Goal: Task Accomplishment & Management: Use online tool/utility

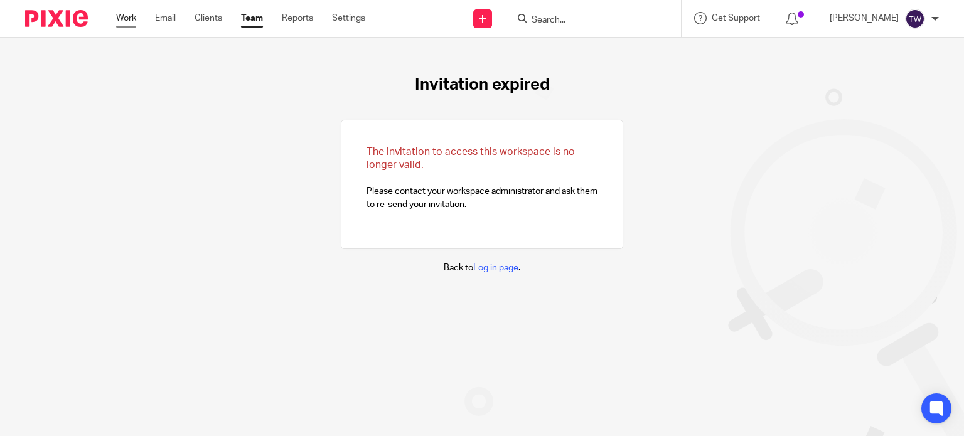
click at [125, 21] on link "Work" at bounding box center [126, 18] width 20 height 13
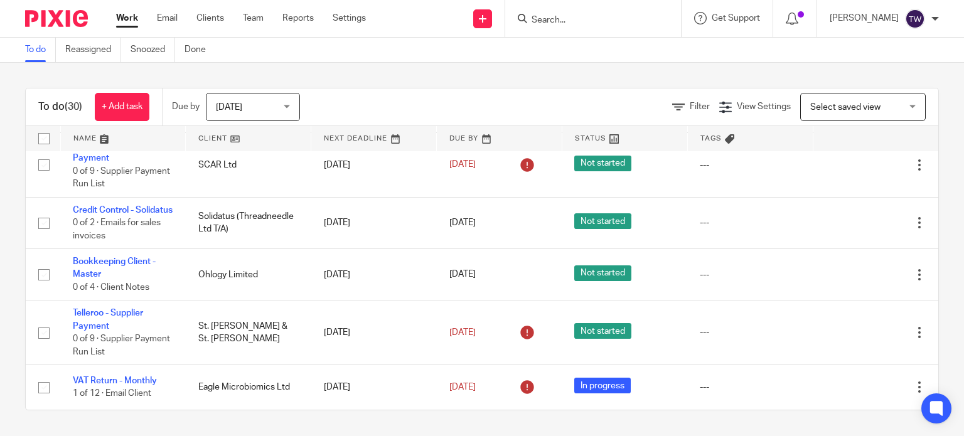
scroll to position [1635, 0]
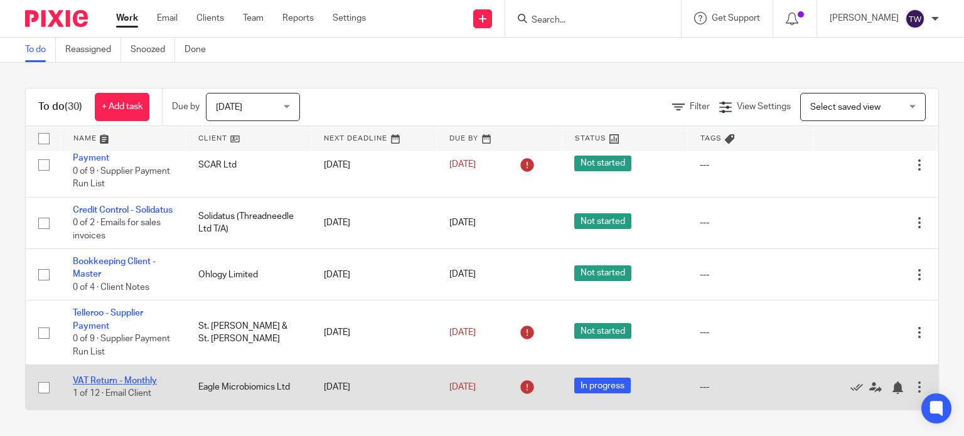
click at [147, 381] on link "VAT Return - Monthly" at bounding box center [115, 380] width 84 height 9
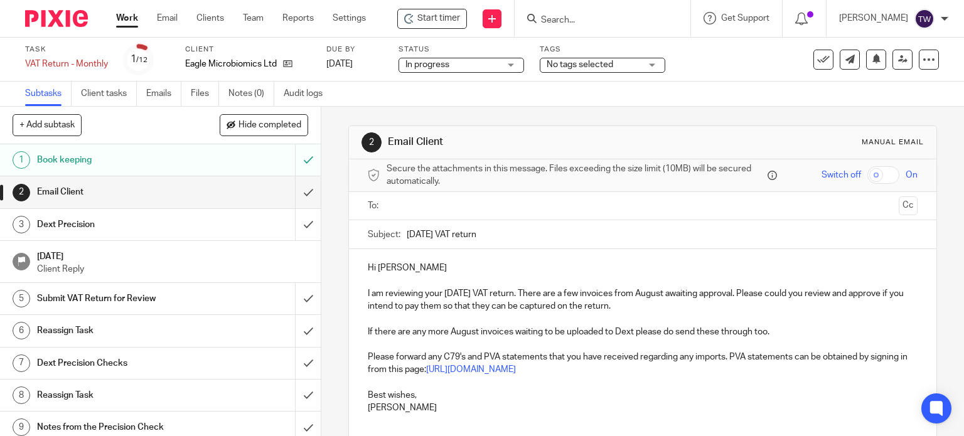
click at [183, 168] on h1 "Book keeping" at bounding box center [119, 160] width 164 height 19
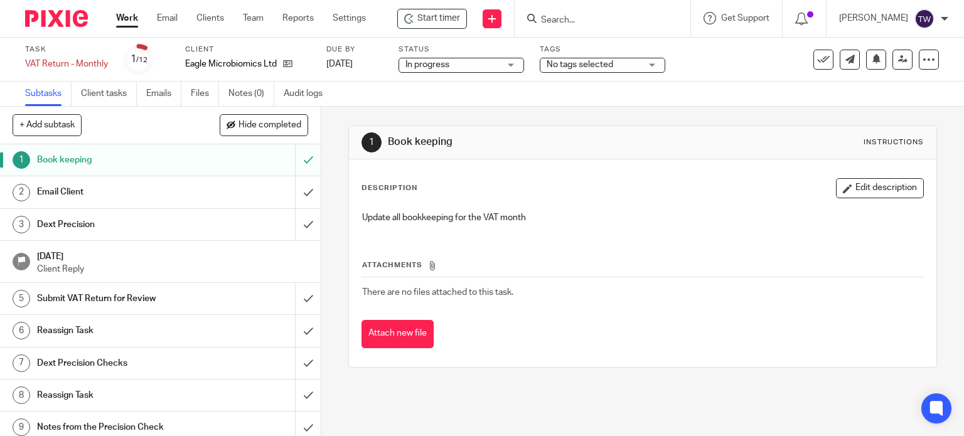
click at [163, 185] on h1 "Email Client" at bounding box center [119, 192] width 164 height 19
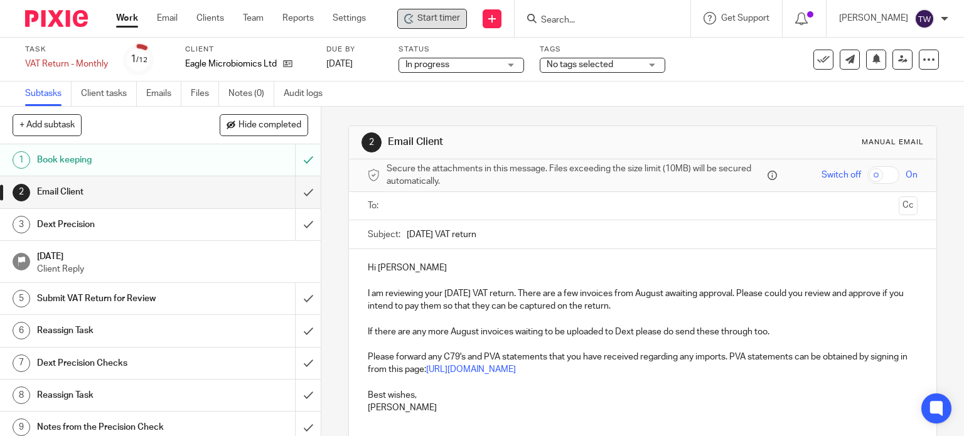
click at [421, 21] on div "Start timer" at bounding box center [432, 18] width 56 height 13
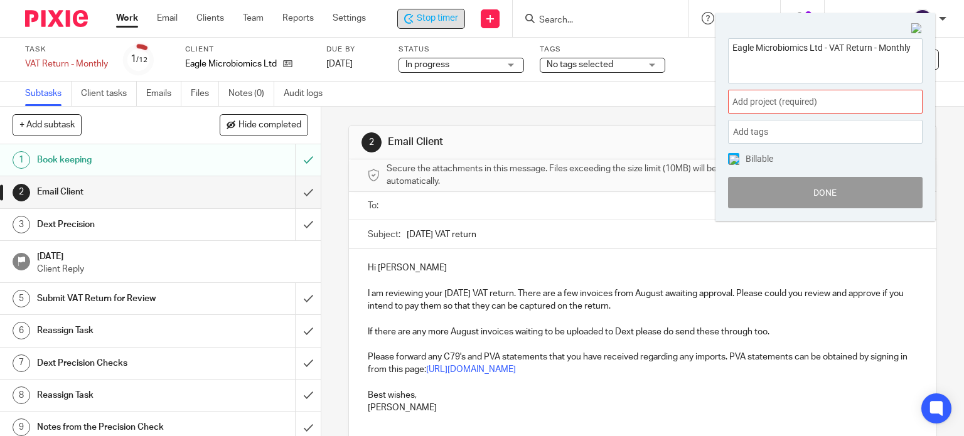
click at [750, 97] on span "Add project (required) :" at bounding box center [811, 101] width 158 height 13
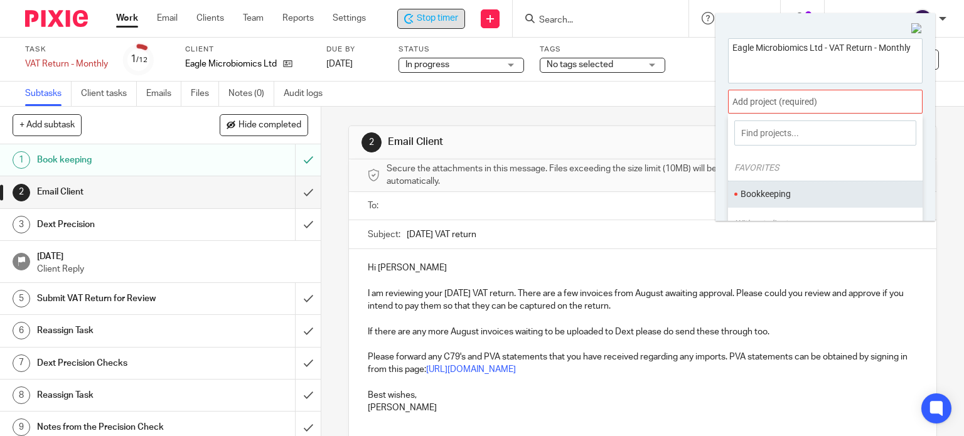
click at [760, 188] on li "Bookkeeping" at bounding box center [822, 194] width 164 height 13
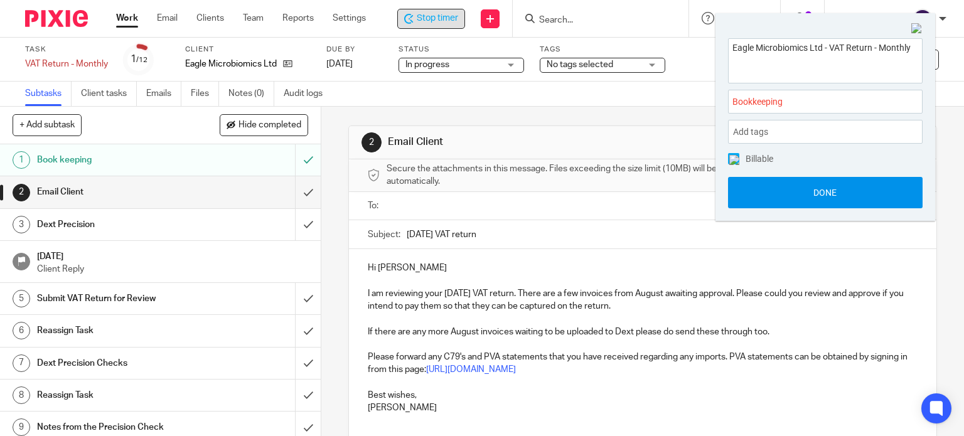
click at [808, 188] on button "Done" at bounding box center [825, 192] width 195 height 31
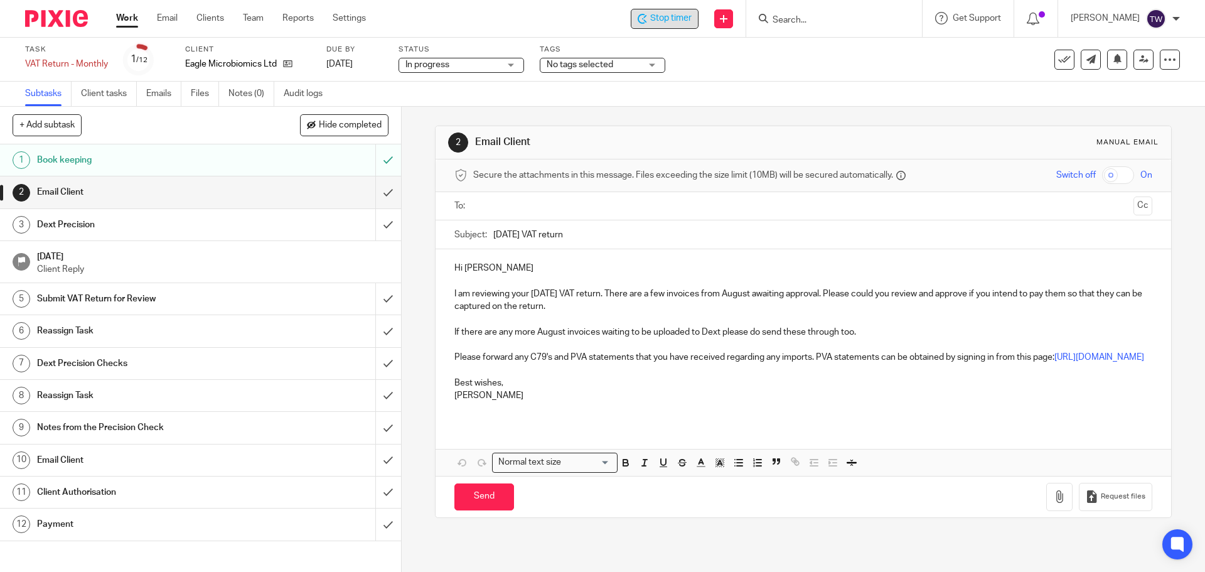
click at [540, 199] on input "text" at bounding box center [803, 206] width 650 height 14
click at [708, 331] on p "If there are any more August invoices waiting to be uploaded to Dext please do …" at bounding box center [802, 334] width 697 height 13
click at [627, 304] on p "I am reviewing your August 2025 VAT return. There are a few invoices from Augus…" at bounding box center [802, 303] width 697 height 26
click at [629, 298] on p "I am reviewing your August 2025 VAT return. There are a few invoices from Augus…" at bounding box center [802, 303] width 697 height 26
click at [743, 293] on p "I am reviewing your August 2025 VAT return. There are a few invoices from Augus…" at bounding box center [802, 303] width 697 height 26
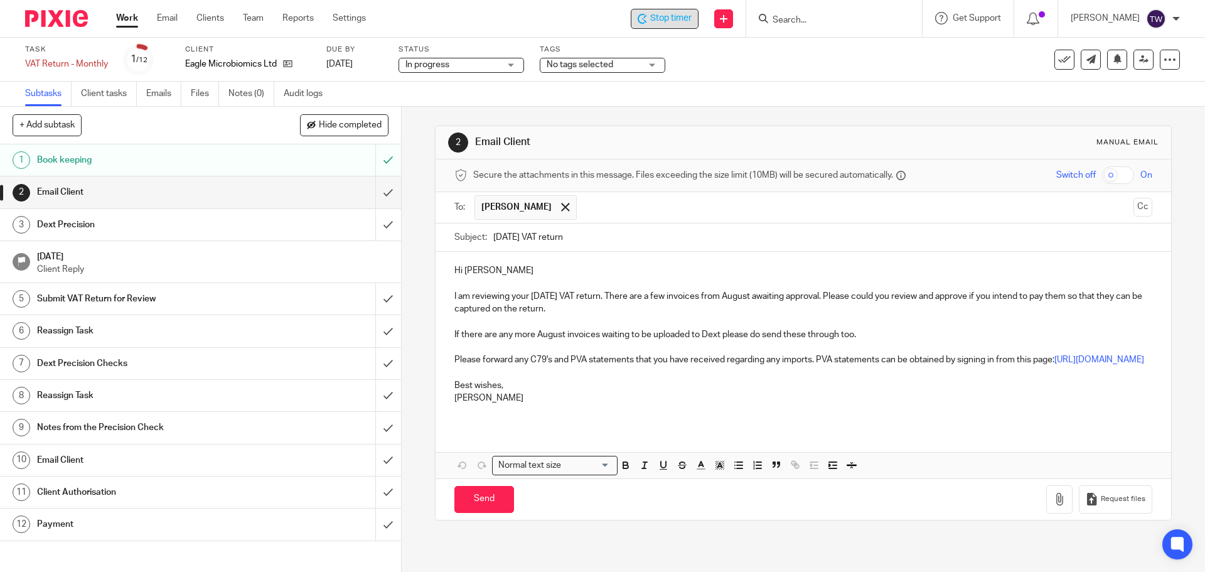
click at [627, 299] on p "I am reviewing your August 2025 VAT return. There are a few invoices from Augus…" at bounding box center [802, 303] width 697 height 26
click at [633, 298] on p "I am reviewing your August 2025 VAT return. There are a few invoices from Augus…" at bounding box center [802, 303] width 697 height 26
click at [725, 295] on p "I am reviewing your August 2025 VAT return. There are a few invoices from Augus…" at bounding box center [802, 303] width 697 height 26
drag, startPoint x: 723, startPoint y: 295, endPoint x: 1065, endPoint y: 289, distance: 342.6
click at [963, 290] on p "I am reviewing your August 2025 VAT return. There are a few invoices from Augus…" at bounding box center [802, 303] width 697 height 26
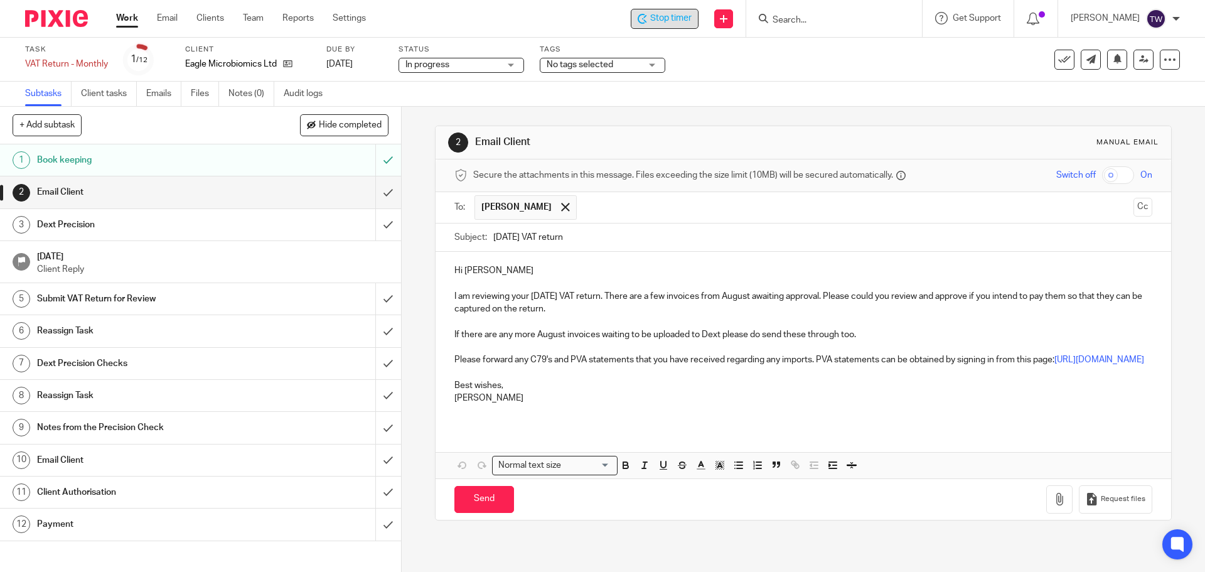
click at [642, 304] on p "I am reviewing your August 2025 VAT return. There are a few invoices from Augus…" at bounding box center [802, 303] width 697 height 26
click at [616, 300] on p "I am reviewing your August 2025 VAT return. There are a few invoices from Augus…" at bounding box center [802, 303] width 697 height 26
click at [715, 299] on p "I am reviewing your August 2025 VAT return. There are a few invoices from Augus…" at bounding box center [802, 303] width 697 height 26
click at [723, 297] on p "I am reviewing your August 2025 VAT return. There are a few invoices from Augus…" at bounding box center [802, 303] width 697 height 26
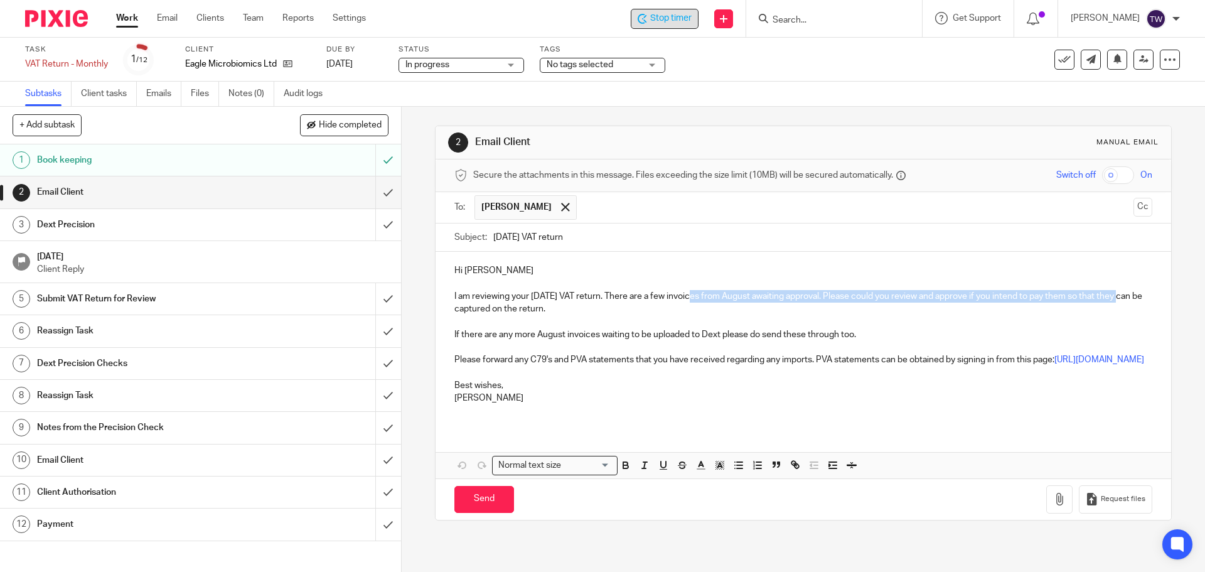
drag, startPoint x: 690, startPoint y: 296, endPoint x: 1137, endPoint y: 302, distance: 446.8
click at [963, 302] on div "Hi Tim I am reviewing your August 2025 VAT return. There are a few invoices fro…" at bounding box center [802, 339] width 735 height 174
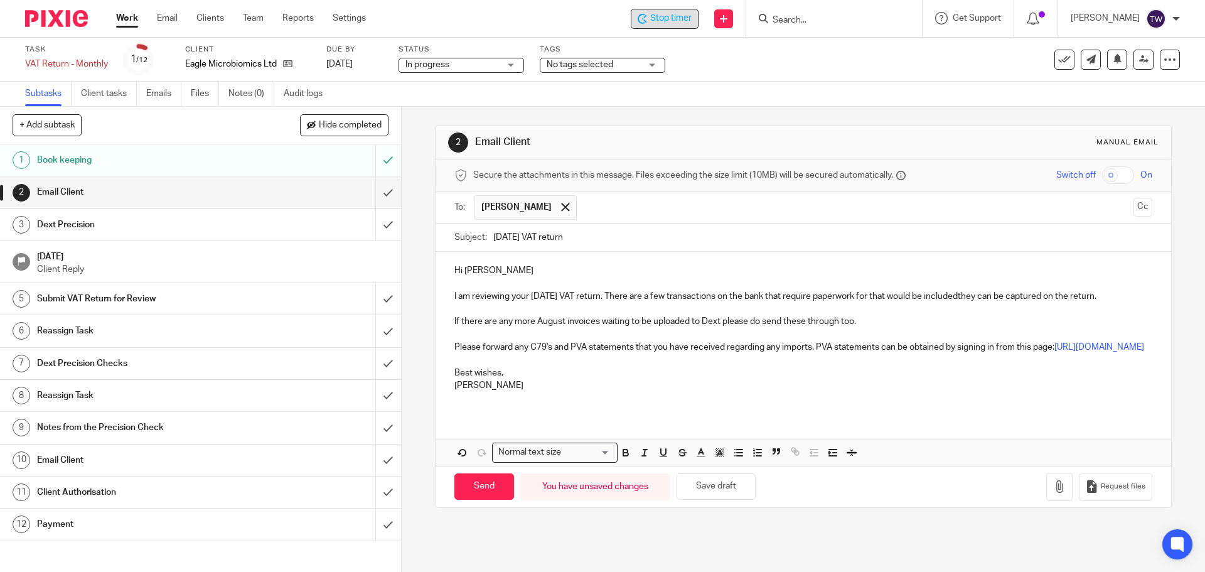
click at [950, 305] on p at bounding box center [802, 308] width 697 height 13
drag, startPoint x: 949, startPoint y: 299, endPoint x: 998, endPoint y: 298, distance: 48.3
click at [963, 298] on p "I am reviewing your August 2025 VAT return. There are a few transactions on the…" at bounding box center [802, 296] width 697 height 13
click at [942, 295] on p "I am reviewing your August 2025 VAT return. There are a few transactions on the…" at bounding box center [802, 296] width 697 height 13
drag, startPoint x: 949, startPoint y: 297, endPoint x: 976, endPoint y: 299, distance: 26.4
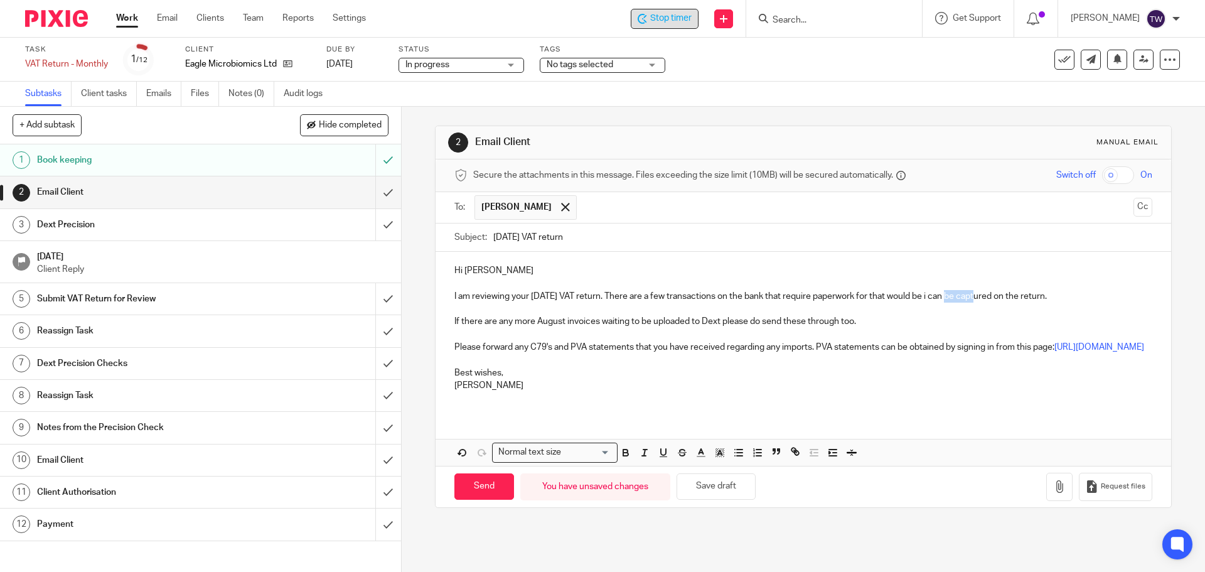
click at [963, 299] on p "I am reviewing your August 2025 VAT return. There are a few transactions on the…" at bounding box center [802, 296] width 697 height 13
click at [855, 322] on p "If there are any more August invoices waiting to be uploaded to Dext please do …" at bounding box center [802, 321] width 697 height 13
click at [963, 300] on p "I am reviewing your August 2025 VAT return. There are a few transactions on the…" at bounding box center [802, 296] width 697 height 13
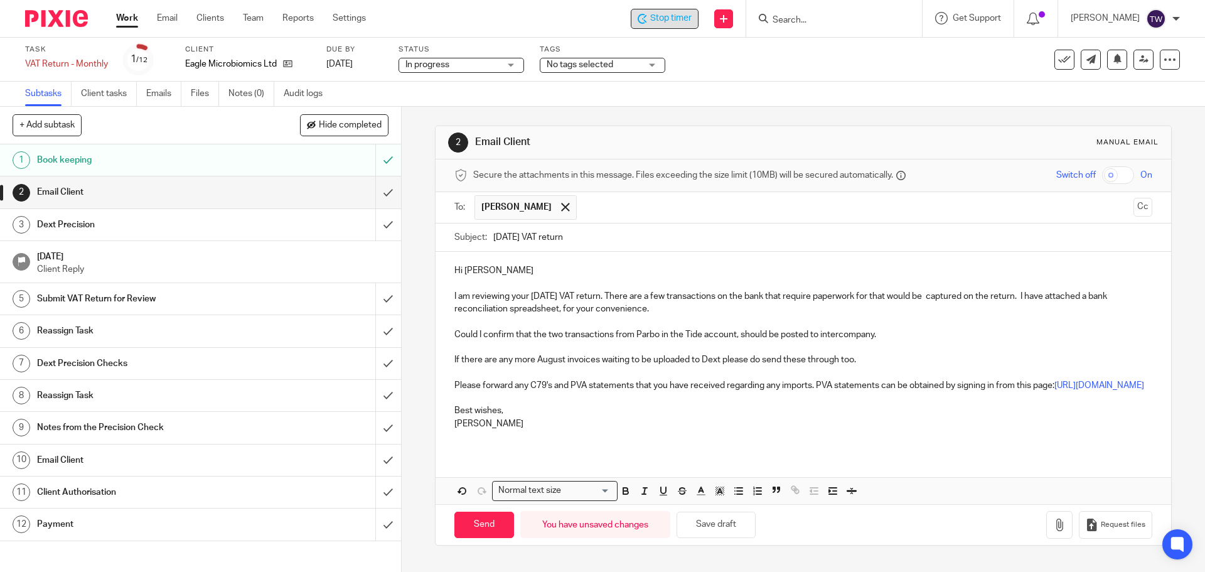
scroll to position [6, 0]
click at [963, 435] on button "button" at bounding box center [1059, 525] width 26 height 28
click at [963, 435] on icon "button" at bounding box center [1059, 524] width 13 height 13
drag, startPoint x: 685, startPoint y: 457, endPoint x: 622, endPoint y: 449, distance: 63.3
click at [622, 435] on p "https://maxaccountants1.sharepoint.com/sites/MaxAccountants/Shared%20Documents/…" at bounding box center [802, 436] width 697 height 13
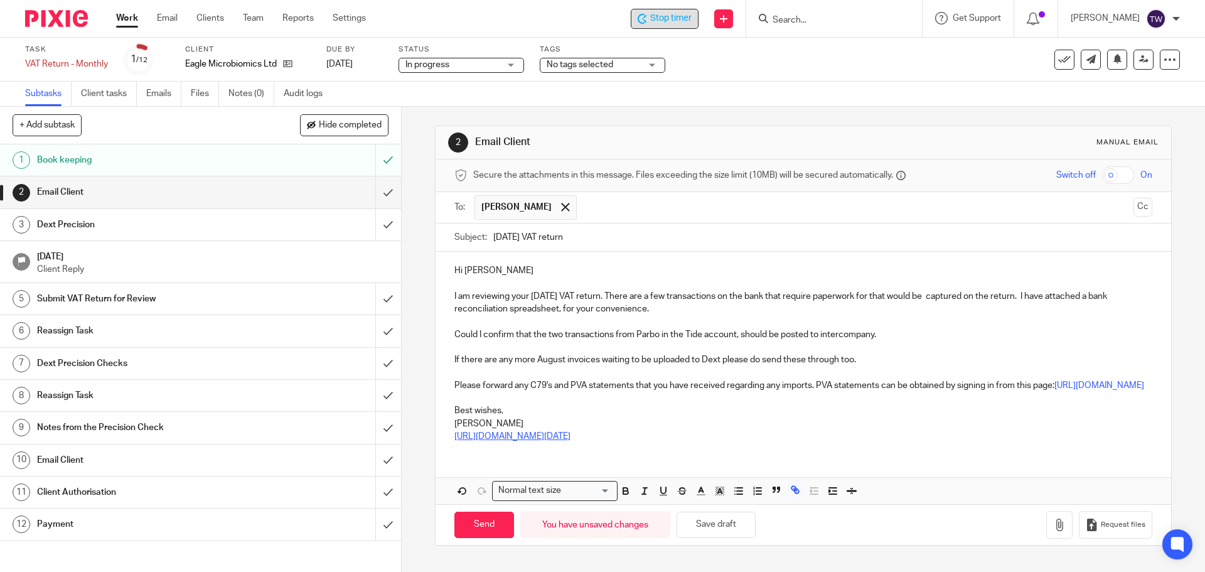
click at [570, 435] on link "https://maxaccountants1.sharepoint.com/sites/MaxAccountants/Shared%20Documents/…" at bounding box center [512, 436] width 116 height 9
click at [474, 435] on link "https://maxaccountants1.sharepoint.com/sites/MaxAccountants/Shared%20Documents/…" at bounding box center [512, 436] width 116 height 9
click at [475, 435] on link "https://maxaccountants1.sharepoint.com/sites/MaxAccountants/Shared%20Documents/…" at bounding box center [512, 436] width 116 height 9
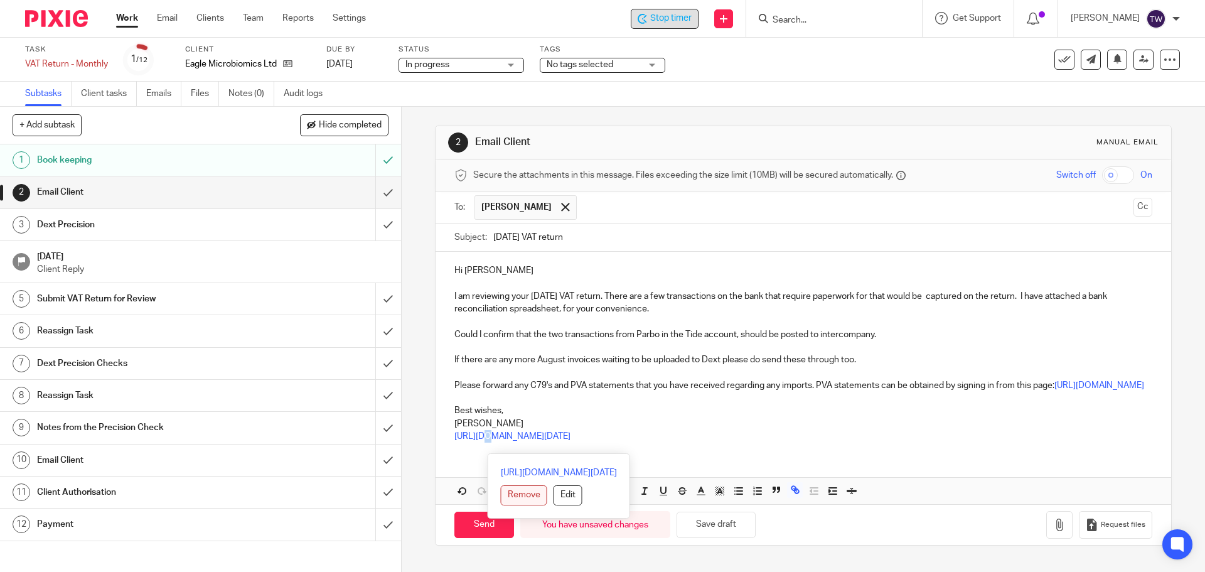
click at [501, 435] on button "Remove" at bounding box center [524, 495] width 46 height 20
click at [538, 435] on link "maxaccountants1.sharepoint.com/sites/MaxAccountants/Shared%20Documents/Clients/…" at bounding box center [541, 436] width 116 height 9
click at [695, 435] on p "https:/ / maxaccountants1.sharepoint.com/sites/MaxAccountants/Shared%20Document…" at bounding box center [802, 436] width 697 height 13
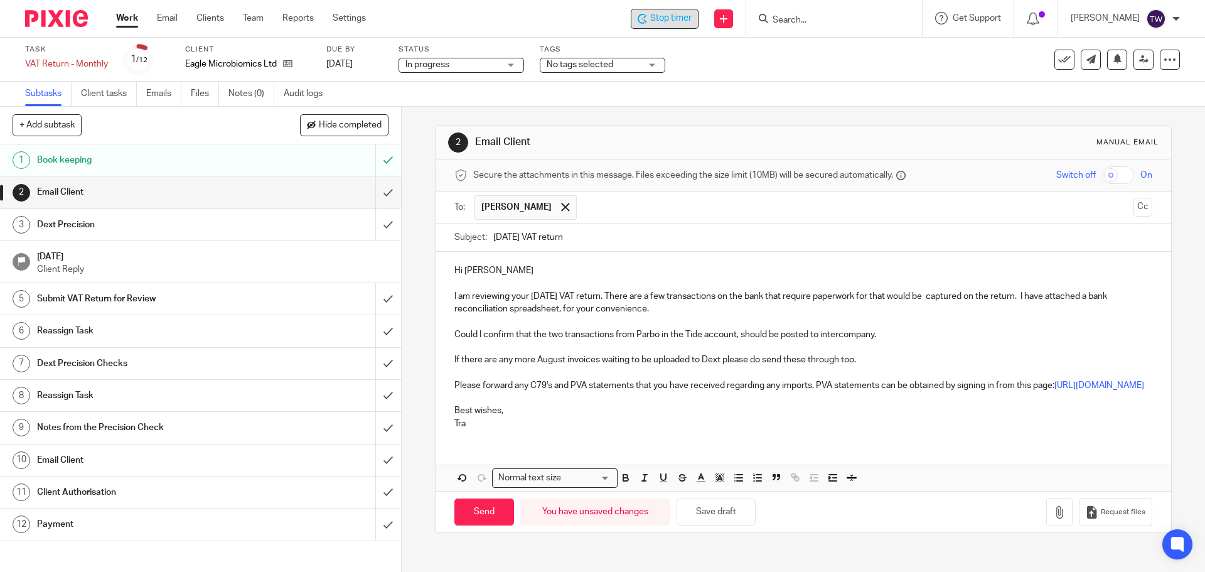
scroll to position [0, 0]
click at [705, 417] on p "Best wishes," at bounding box center [802, 410] width 697 height 13
drag, startPoint x: 451, startPoint y: 270, endPoint x: 781, endPoint y: 399, distance: 355.0
click at [781, 399] on div "Hi Tim I am reviewing your August 2025 VAT return. There are a few transactions…" at bounding box center [802, 345] width 735 height 187
copy div "Hi Tim I am reviewing your August 2025 VAT return. There are a few transactions…"
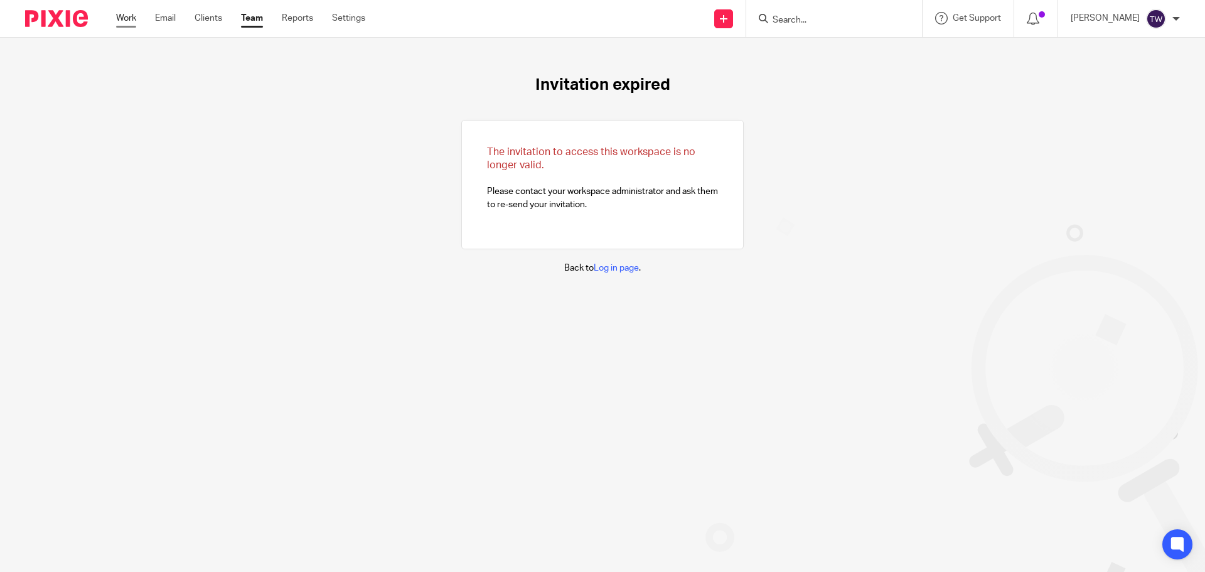
click at [117, 17] on link "Work" at bounding box center [126, 18] width 20 height 13
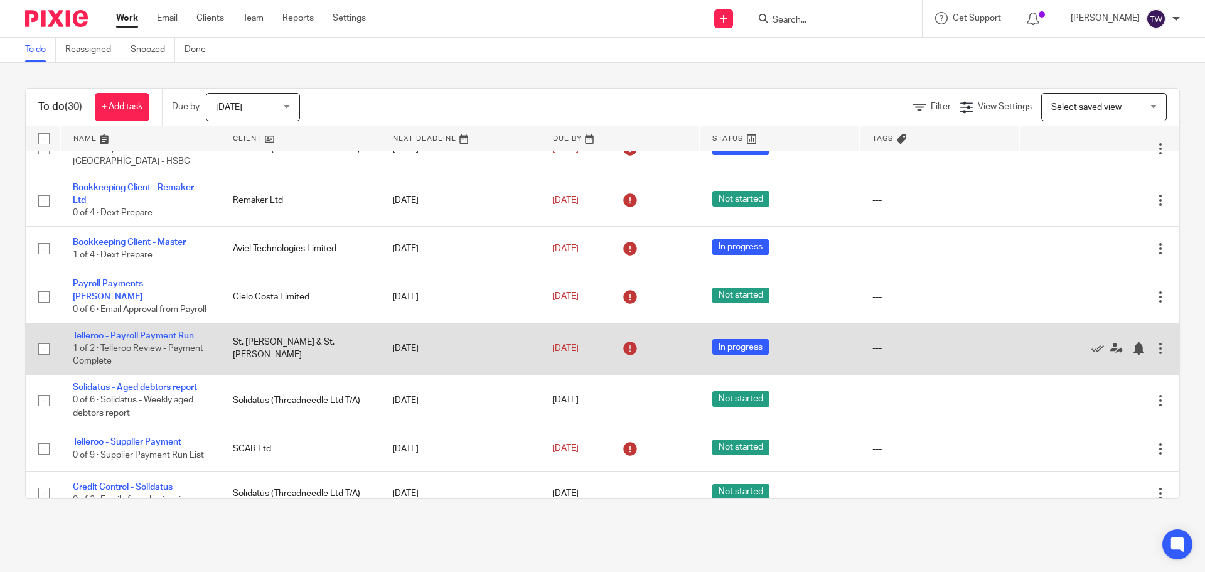
scroll to position [1198, 0]
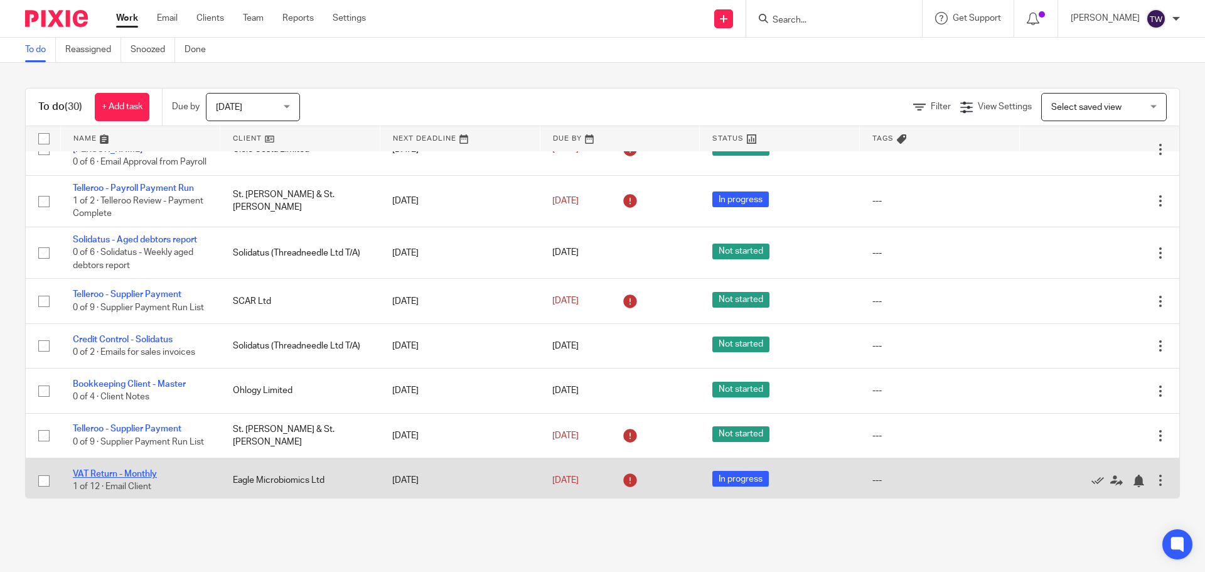
click at [124, 470] on link "VAT Return - Monthly" at bounding box center [115, 473] width 84 height 9
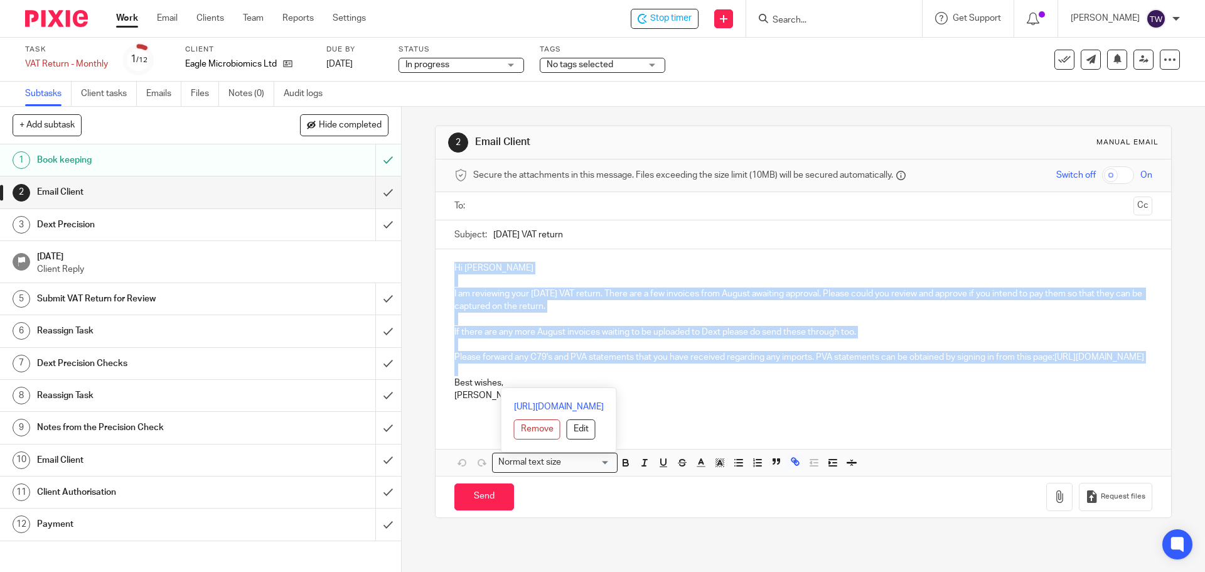
drag, startPoint x: 449, startPoint y: 272, endPoint x: 776, endPoint y: 385, distance: 345.9
click at [776, 385] on div "Hi Tim I am reviewing your August 2025 VAT return. There are a few invoices fro…" at bounding box center [802, 336] width 735 height 174
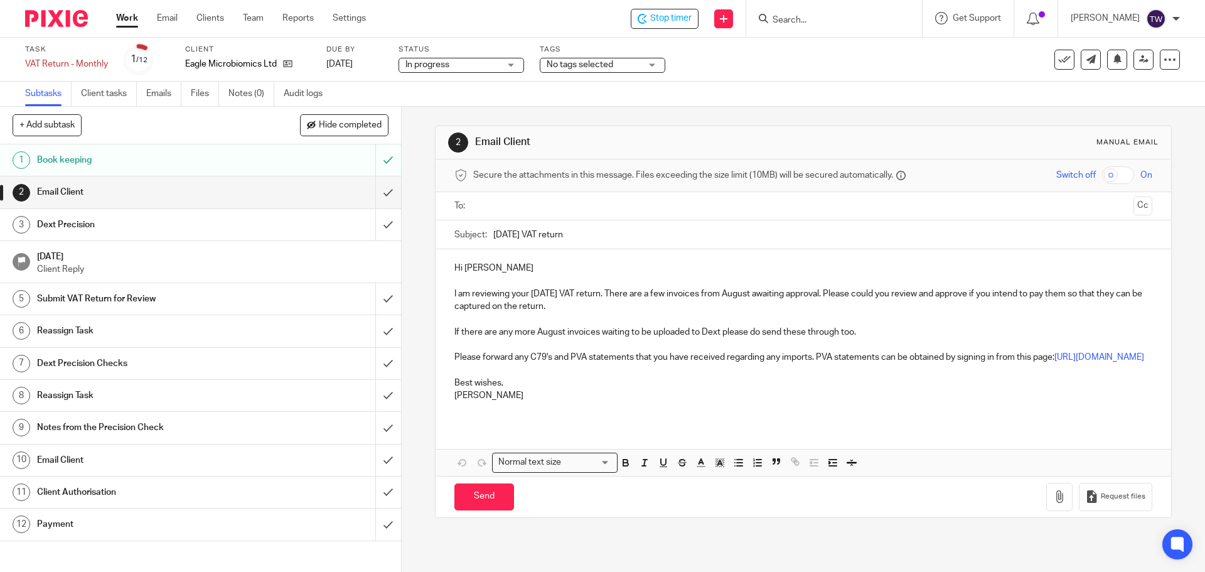
click at [785, 389] on p "Best wishes," at bounding box center [802, 382] width 697 height 13
click at [1062, 355] on p "Please forward any C79's and PVA statements that you have received regarding an…" at bounding box center [802, 357] width 697 height 13
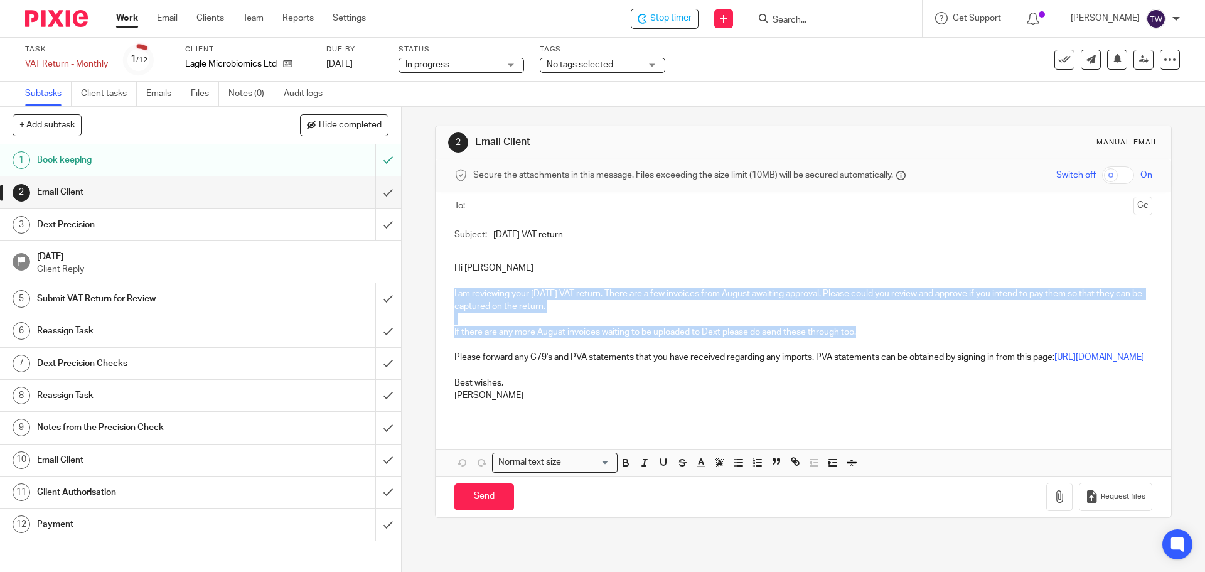
drag, startPoint x: 859, startPoint y: 332, endPoint x: 428, endPoint y: 294, distance: 432.7
click at [428, 294] on div "2 Email Client Manual email Secure the attachments in this message. Files excee…" at bounding box center [803, 339] width 803 height 465
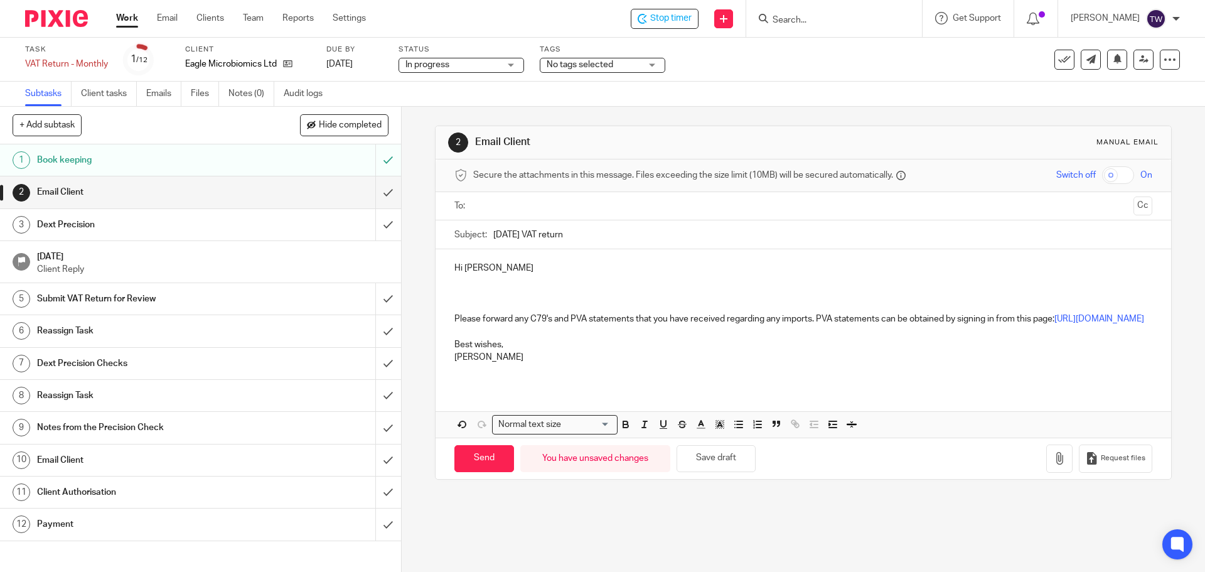
drag, startPoint x: 455, startPoint y: 285, endPoint x: 705, endPoint y: 278, distance: 250.5
click at [705, 278] on p at bounding box center [802, 280] width 697 height 13
click at [479, 281] on p at bounding box center [802, 280] width 697 height 13
drag, startPoint x: 467, startPoint y: 282, endPoint x: 683, endPoint y: 284, distance: 215.9
click at [683, 284] on p at bounding box center [802, 280] width 697 height 13
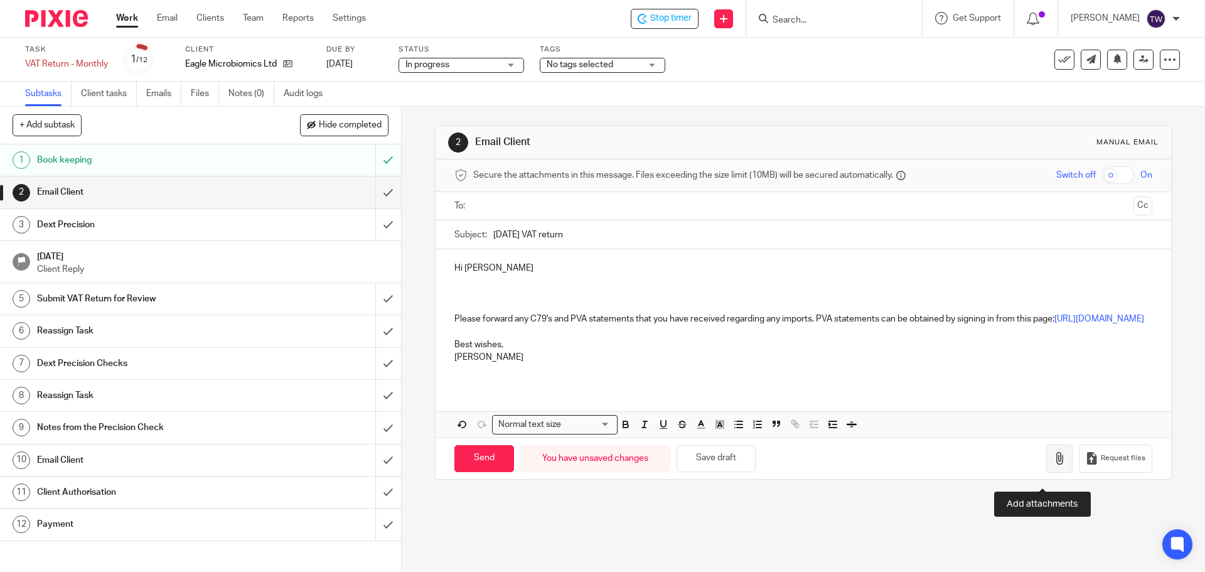
click at [1046, 471] on button "button" at bounding box center [1059, 458] width 26 height 28
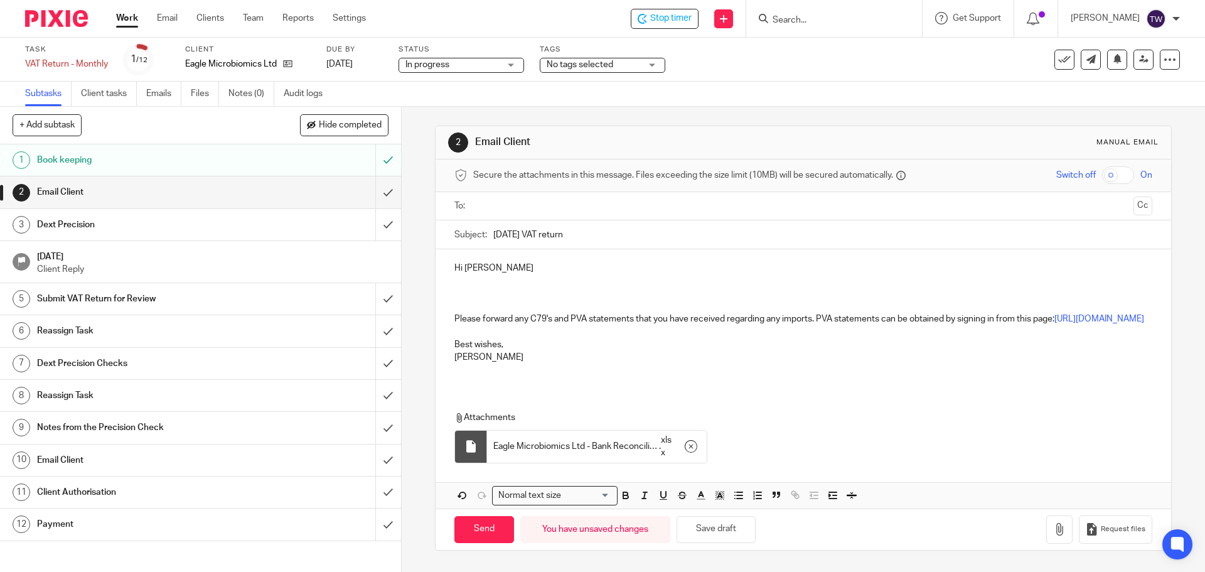
click at [510, 272] on p "Hi Tim" at bounding box center [802, 268] width 697 height 13
drag, startPoint x: 480, startPoint y: 273, endPoint x: 24, endPoint y: 9, distance: 527.1
click at [24, 9] on div at bounding box center [52, 18] width 104 height 37
click at [516, 277] on p at bounding box center [802, 280] width 697 height 13
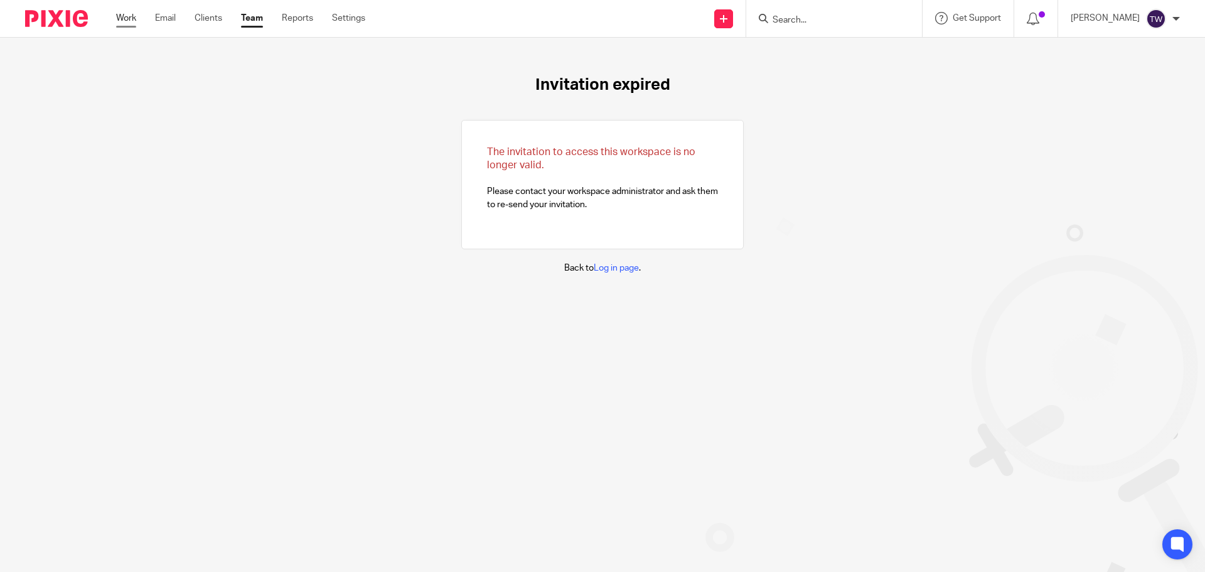
click at [133, 20] on link "Work" at bounding box center [126, 18] width 20 height 13
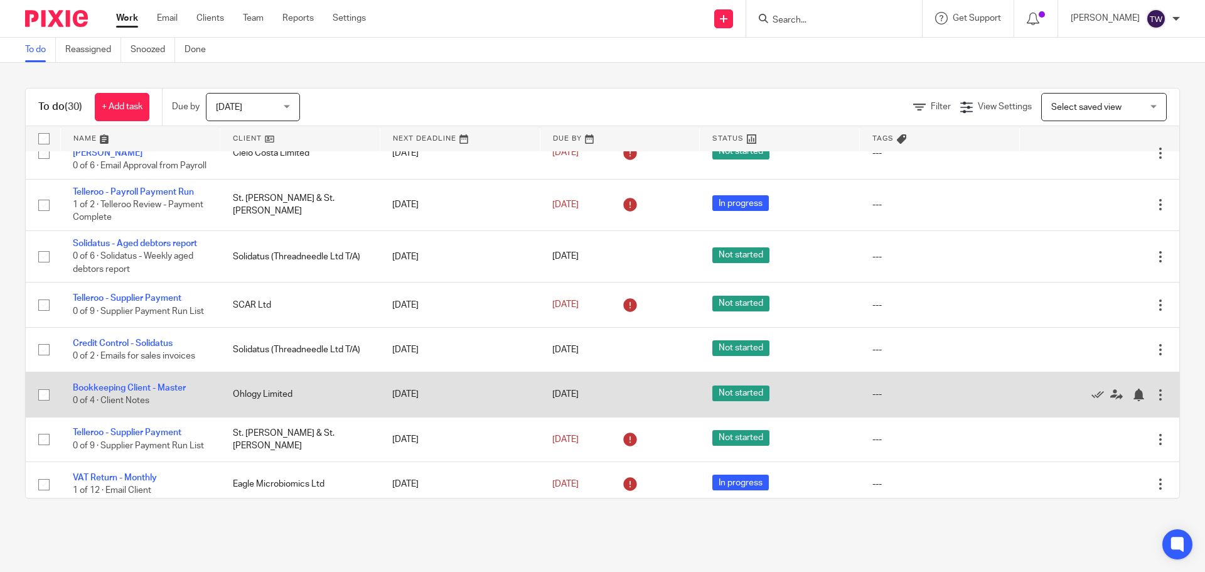
scroll to position [1198, 0]
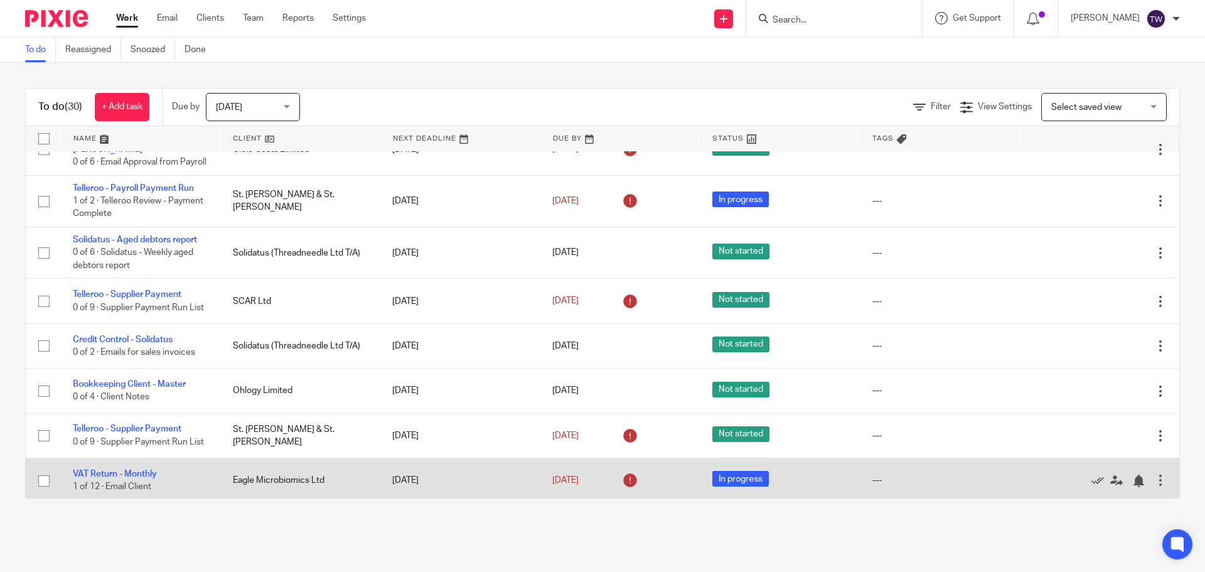
click at [131, 463] on td "VAT Return - Monthly 1 of 12 · Email Client" at bounding box center [140, 480] width 160 height 45
click at [131, 469] on link "VAT Return - Monthly" at bounding box center [115, 473] width 84 height 9
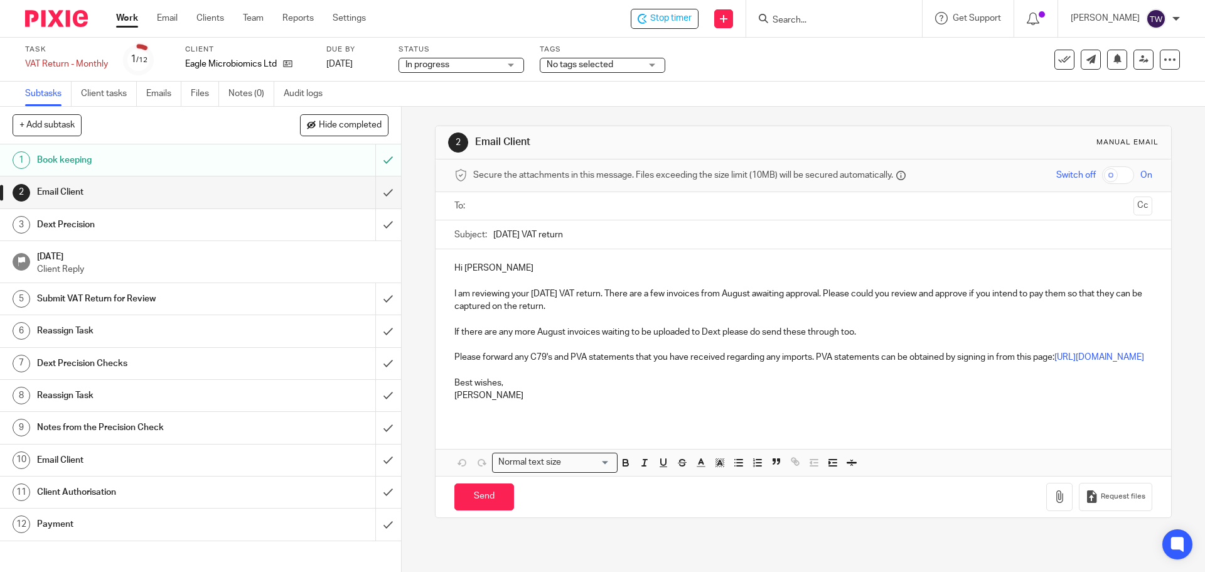
click at [604, 296] on p "I am reviewing your August 2025 VAT return. There are a few invoices from Augus…" at bounding box center [802, 300] width 697 height 26
click at [487, 203] on input "text" at bounding box center [803, 206] width 650 height 14
click at [640, 314] on p "I am reviewing your August 2025 VAT return. There are a few invoices from Augus…" at bounding box center [802, 303] width 697 height 26
click at [657, 296] on p "I am reviewing your August 2025 VAT return. There are a few invoices from Augus…" at bounding box center [802, 303] width 697 height 26
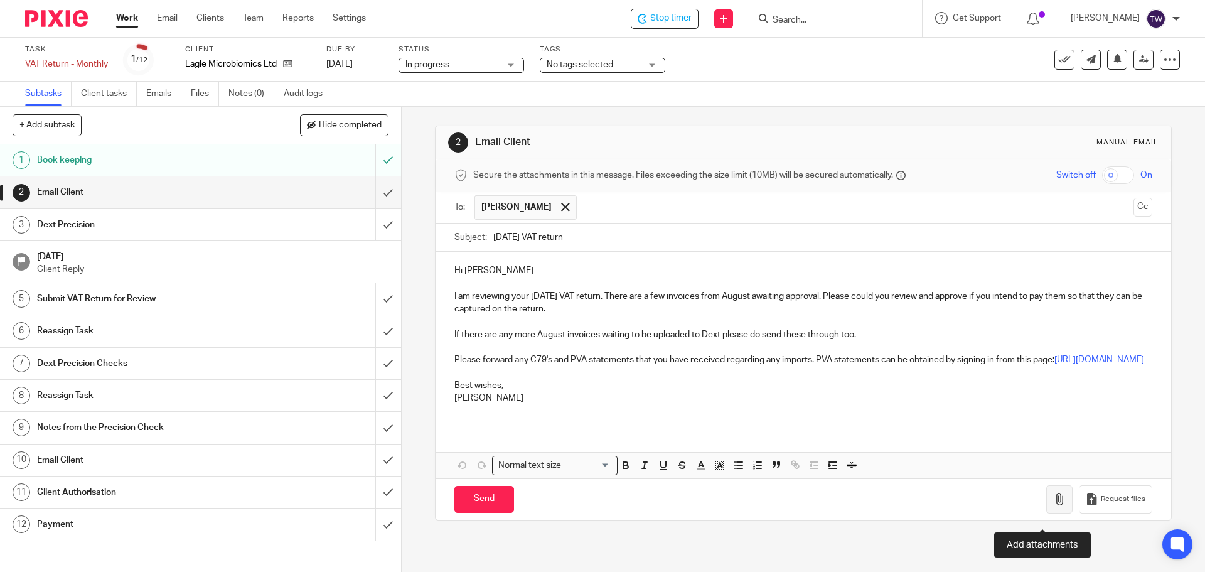
click at [1046, 513] on button "button" at bounding box center [1059, 499] width 26 height 28
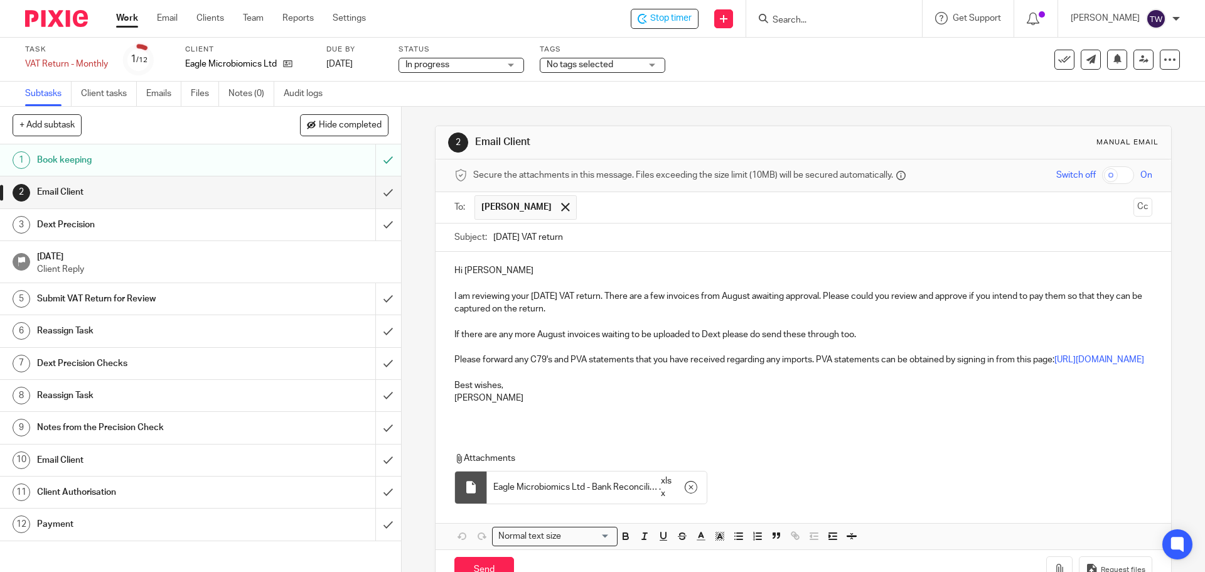
click at [643, 306] on p "I am reviewing your August 2025 VAT return. There are a few invoices from Augus…" at bounding box center [802, 303] width 697 height 26
click at [664, 299] on p "I am reviewing your August 2025 VAT return. There are a few invoices from Augus…" at bounding box center [802, 303] width 697 height 26
click at [681, 299] on p "I am reviewing your August 2025 VAT return. There are a few invoices from Augus…" at bounding box center [802, 303] width 697 height 26
click at [687, 297] on p "I am reviewing your August 2025 VAT return. There are a few invoices from Augus…" at bounding box center [802, 303] width 697 height 26
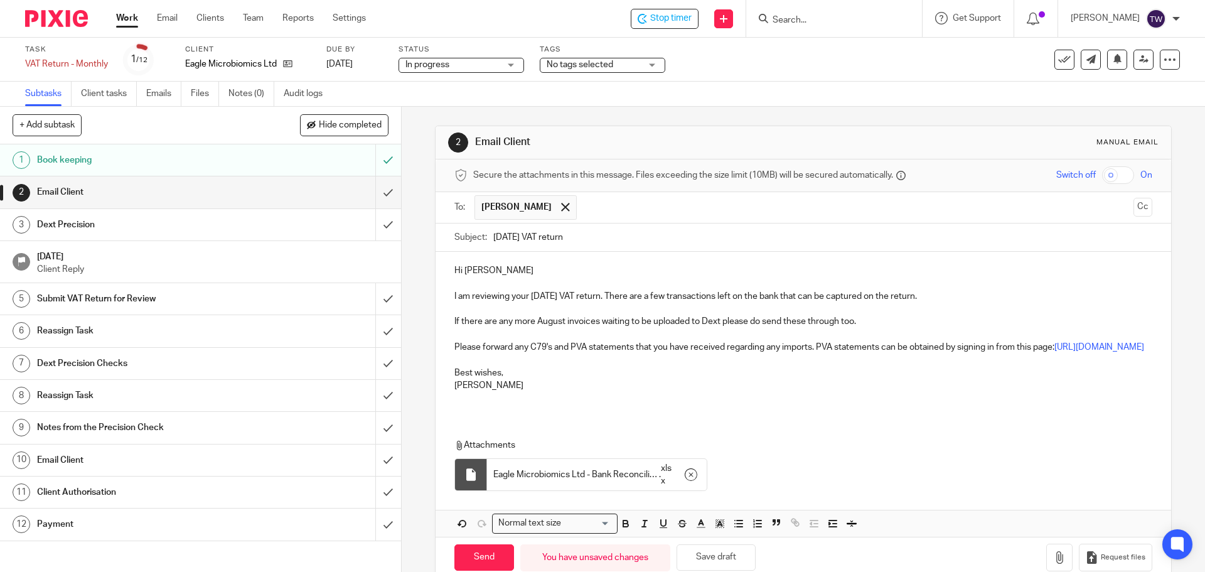
click at [950, 294] on p "I am reviewing your August 2025 VAT return. There are a few transactions left o…" at bounding box center [802, 296] width 697 height 13
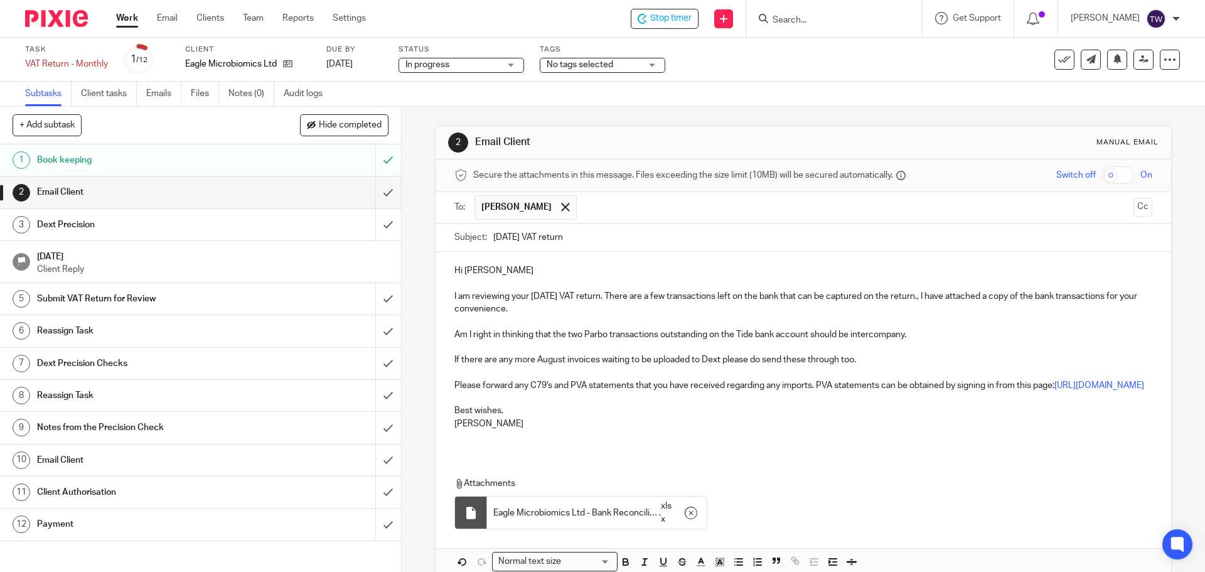
click at [942, 298] on p "I am reviewing your August 2025 VAT return. There are a few transactions left o…" at bounding box center [802, 303] width 697 height 26
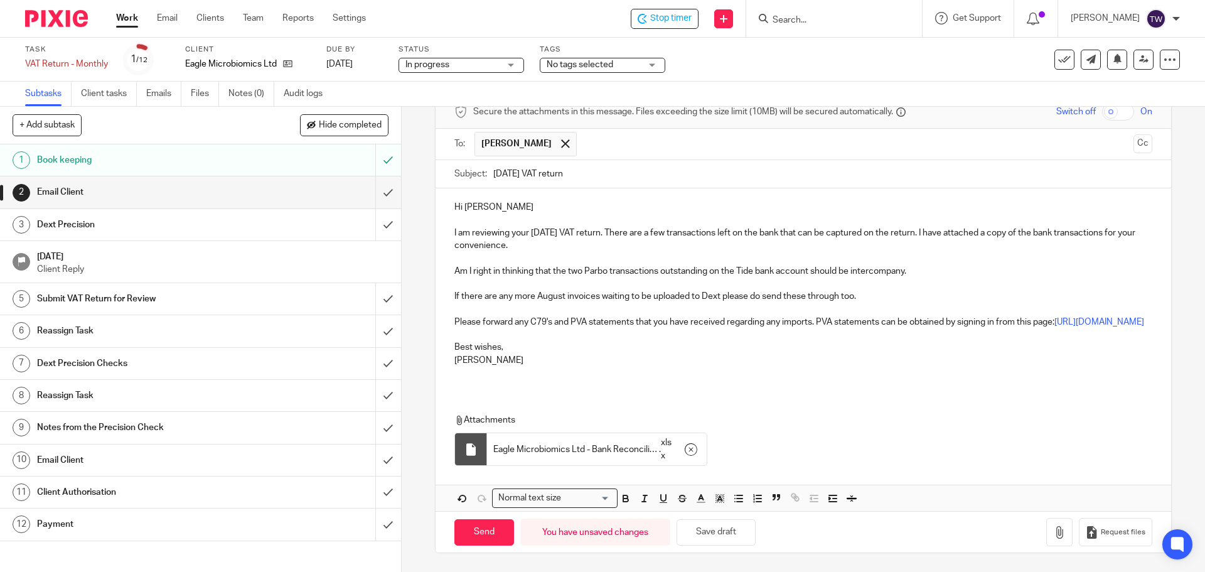
scroll to position [77, 0]
click at [494, 525] on input "Send" at bounding box center [484, 532] width 60 height 27
click at [378, 193] on input "submit" at bounding box center [200, 191] width 401 height 31
type input "Sent"
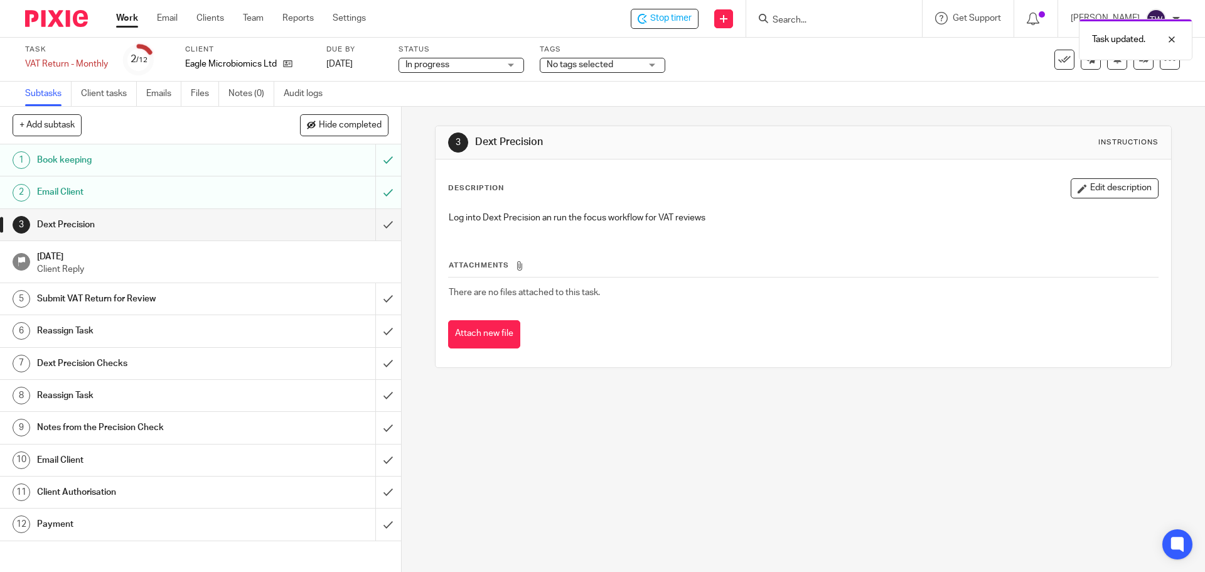
click at [334, 232] on div "Dext Precision" at bounding box center [200, 224] width 326 height 19
click at [663, 16] on span "Stop timer" at bounding box center [670, 18] width 41 height 13
click at [133, 20] on link "Work" at bounding box center [127, 18] width 22 height 13
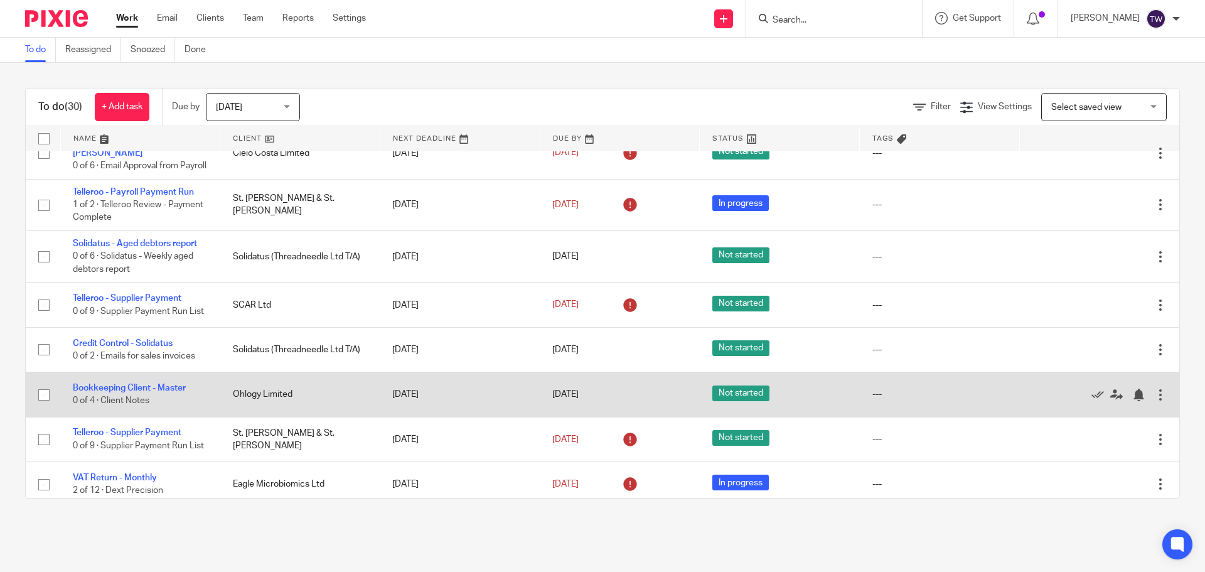
scroll to position [1198, 0]
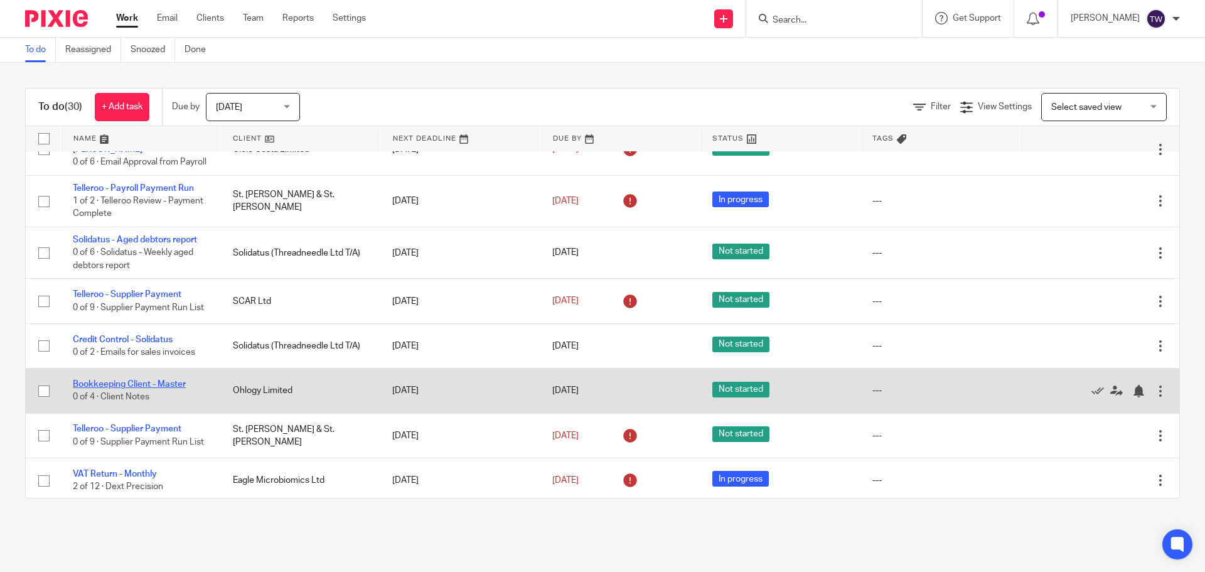
click at [160, 380] on link "Bookkeeping Client - Master" at bounding box center [129, 384] width 113 height 9
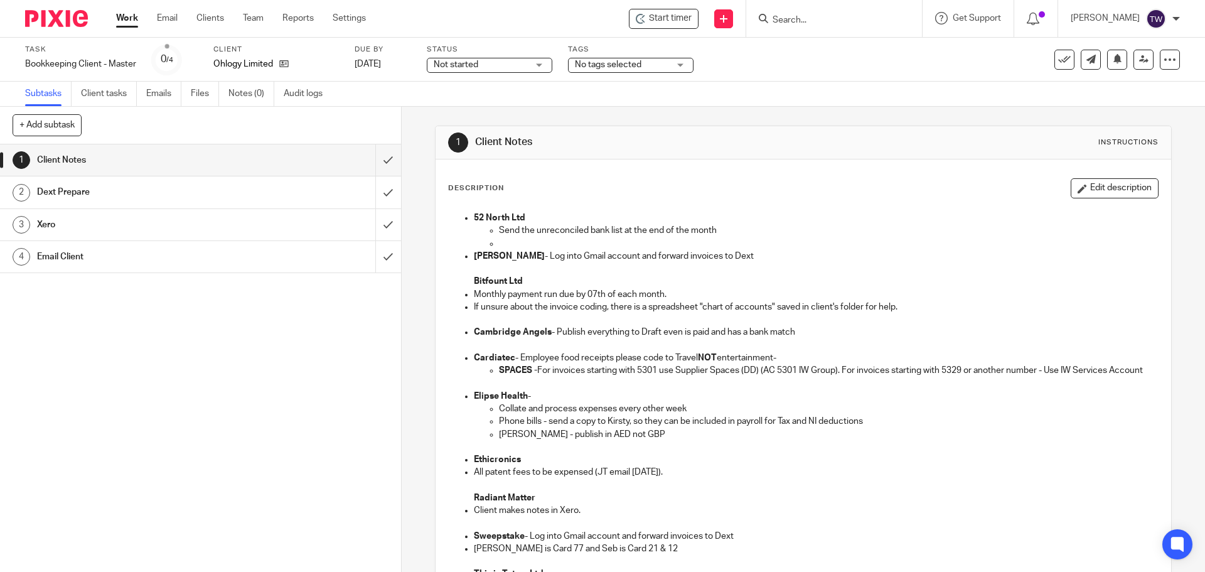
click at [133, 21] on link "Work" at bounding box center [127, 18] width 22 height 13
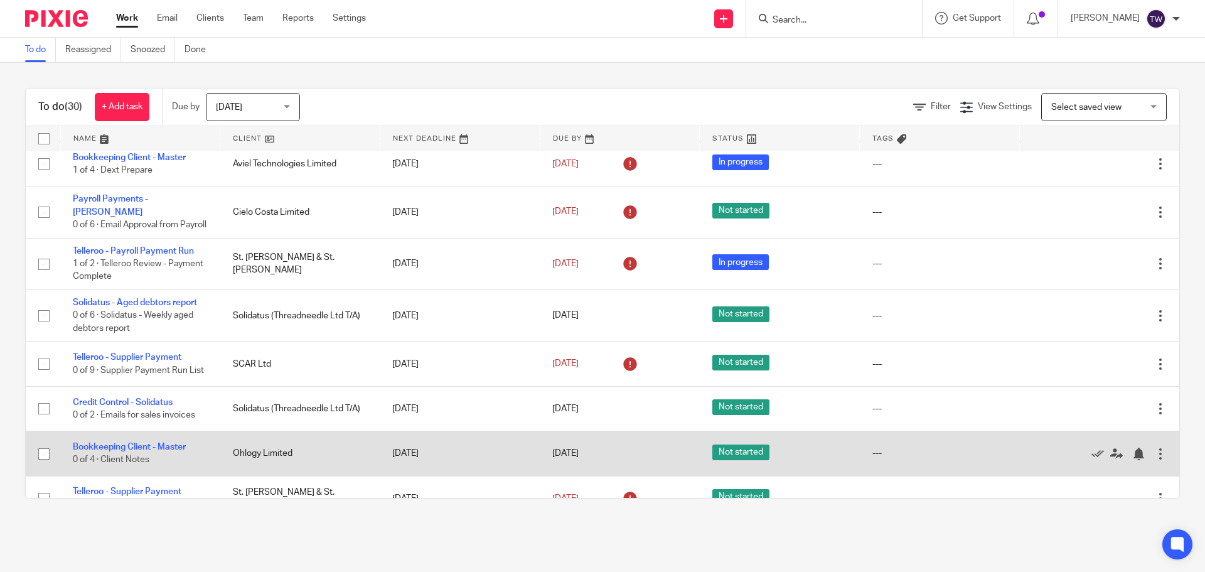
scroll to position [1198, 0]
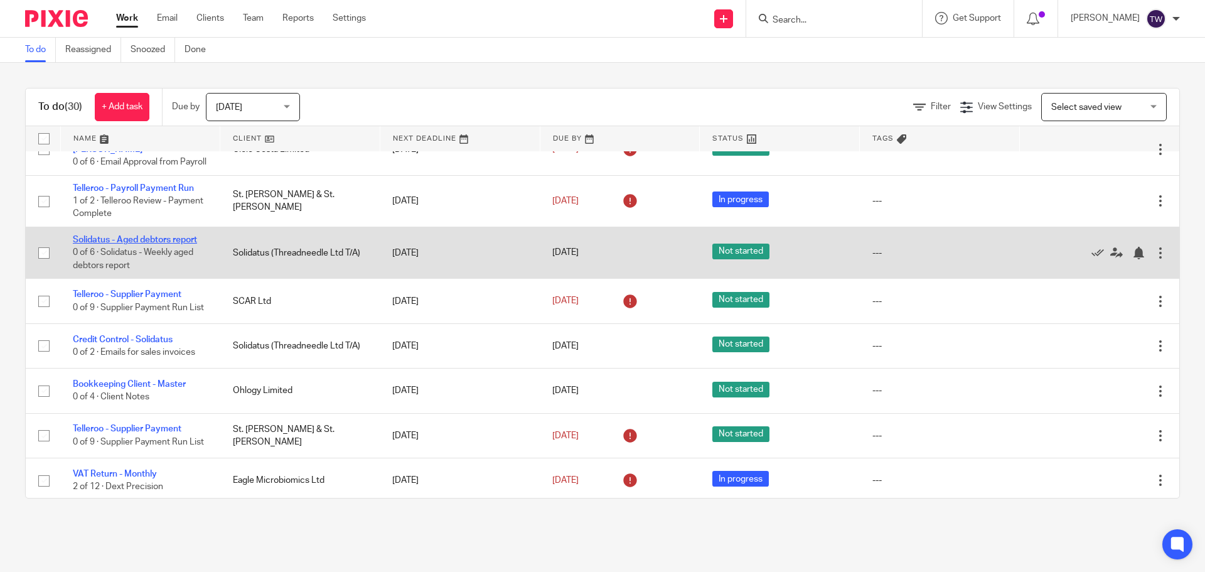
click at [147, 235] on link "Solidatus - Aged debtors report" at bounding box center [135, 239] width 124 height 9
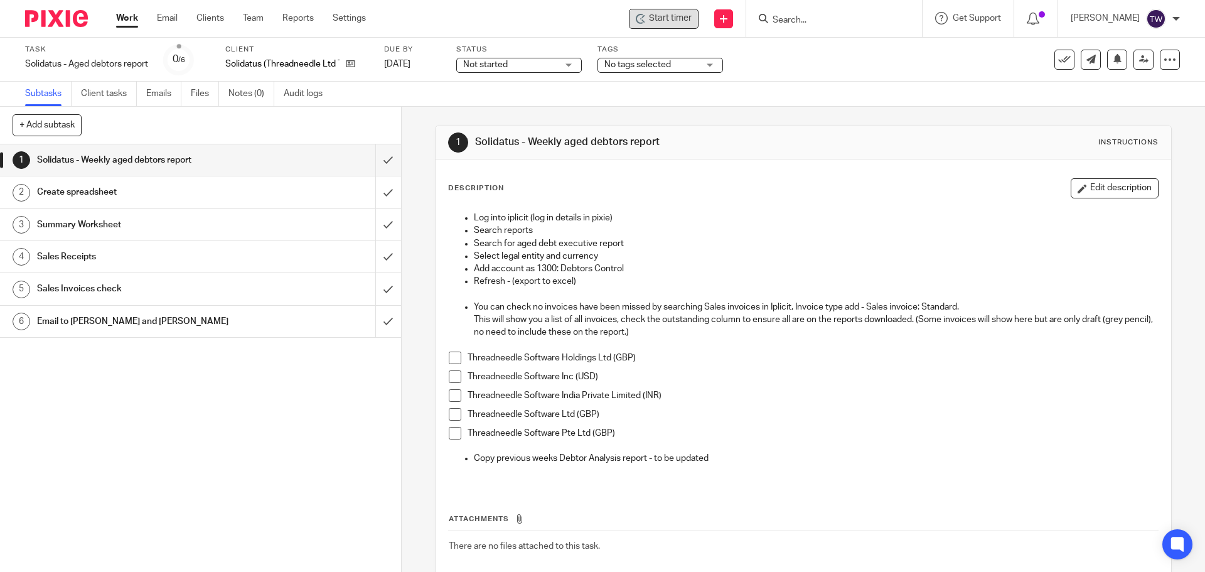
click at [668, 14] on span "Start timer" at bounding box center [670, 18] width 43 height 13
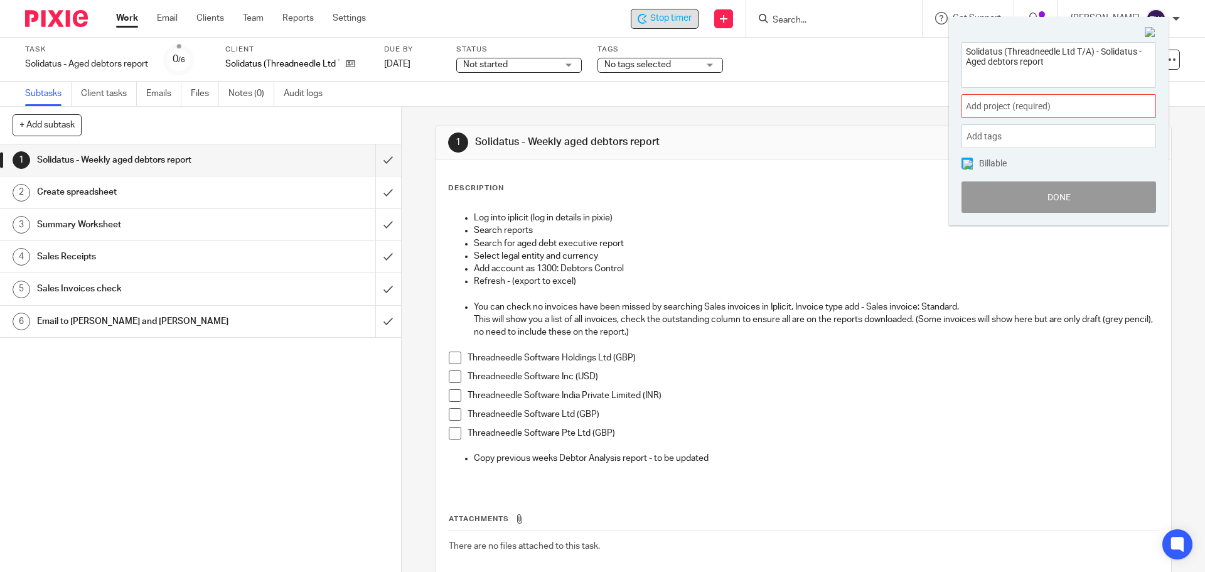
click at [963, 107] on div "Add project (required) :" at bounding box center [1058, 106] width 195 height 24
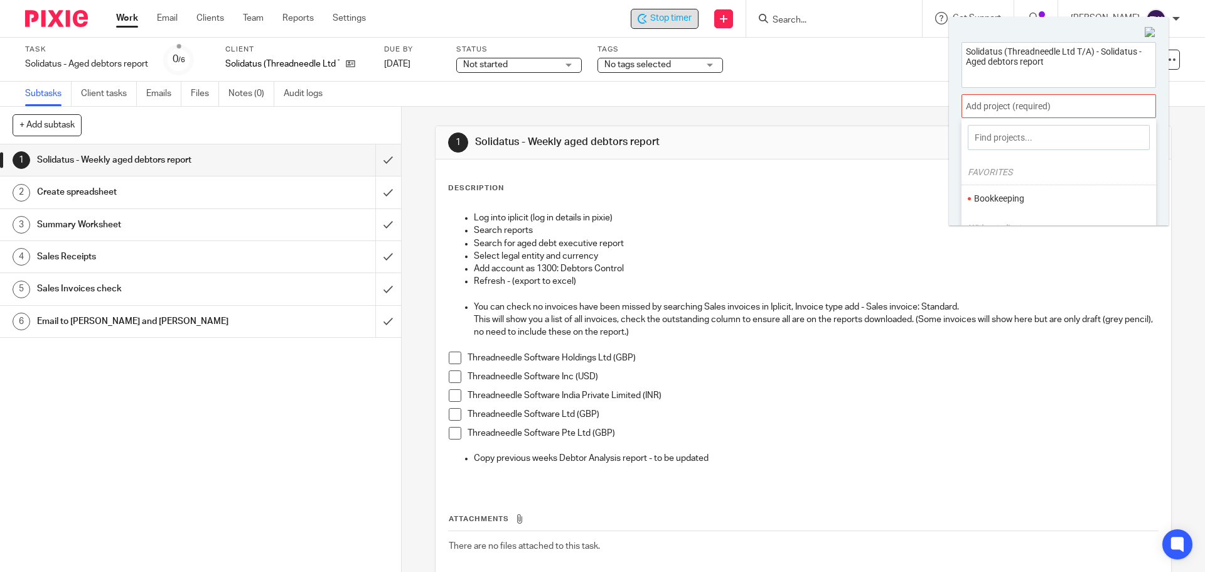
click at [1000, 192] on li "Bookkeeping" at bounding box center [1056, 198] width 164 height 13
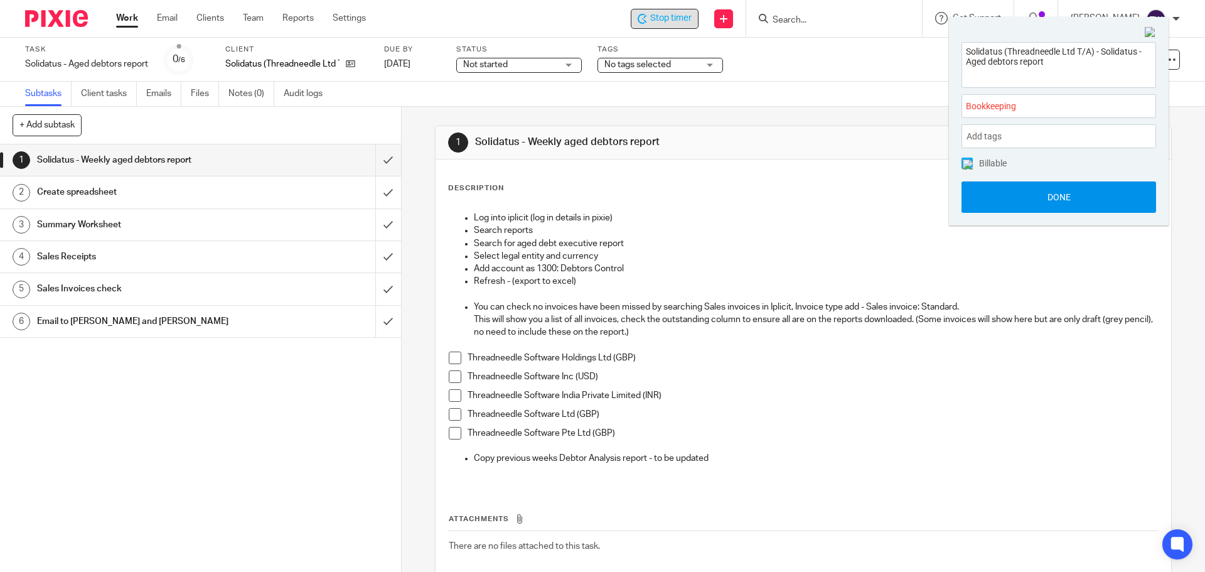
click at [996, 188] on button "Done" at bounding box center [1058, 196] width 195 height 31
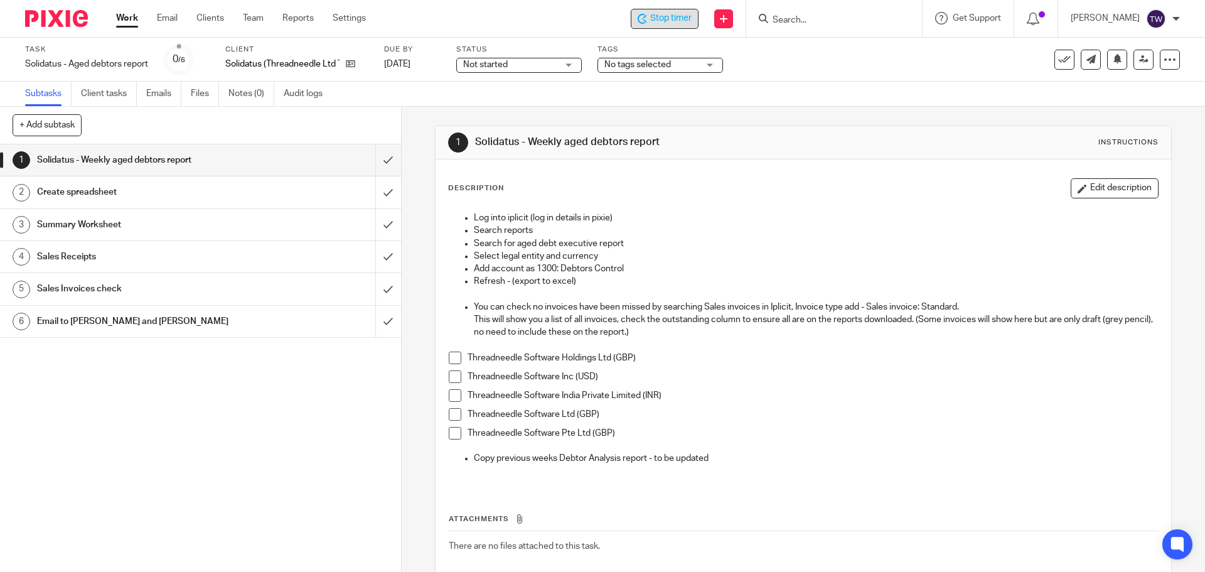
click at [219, 168] on h1 "Solidatus - Weekly aged debtors report" at bounding box center [145, 160] width 217 height 19
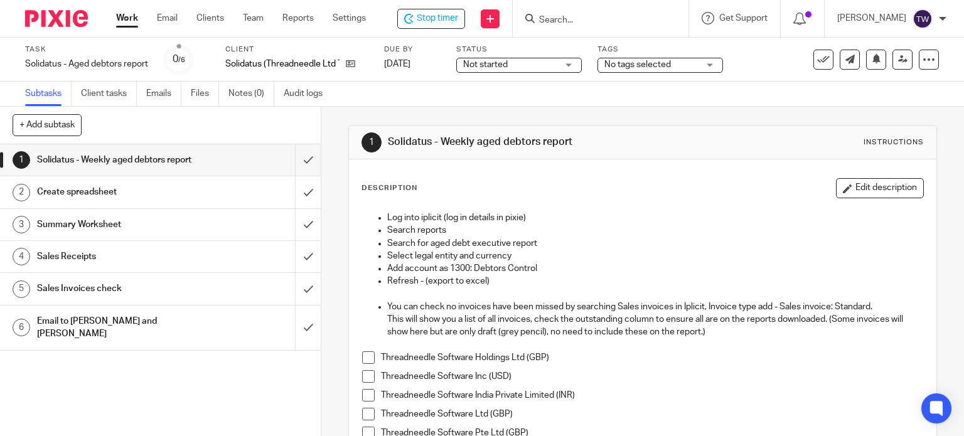
click at [365, 361] on span at bounding box center [368, 357] width 13 height 13
click at [363, 373] on span at bounding box center [368, 376] width 13 height 13
click at [362, 397] on span at bounding box center [368, 395] width 13 height 13
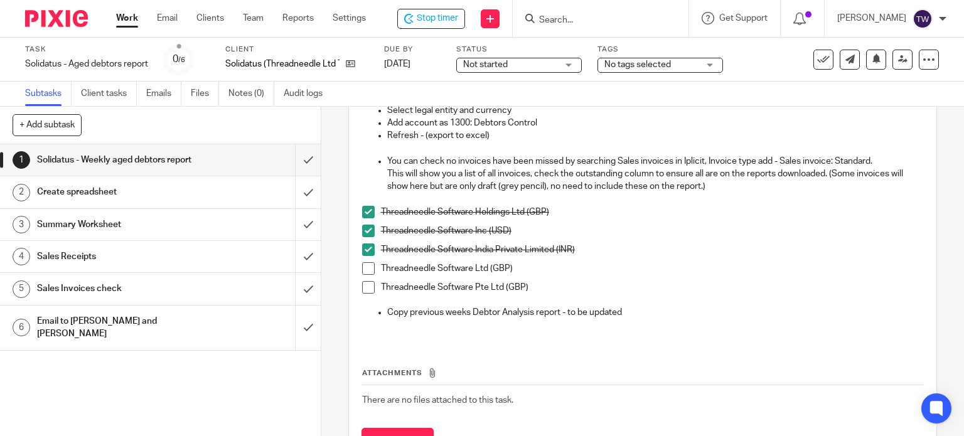
scroll to position [188, 0]
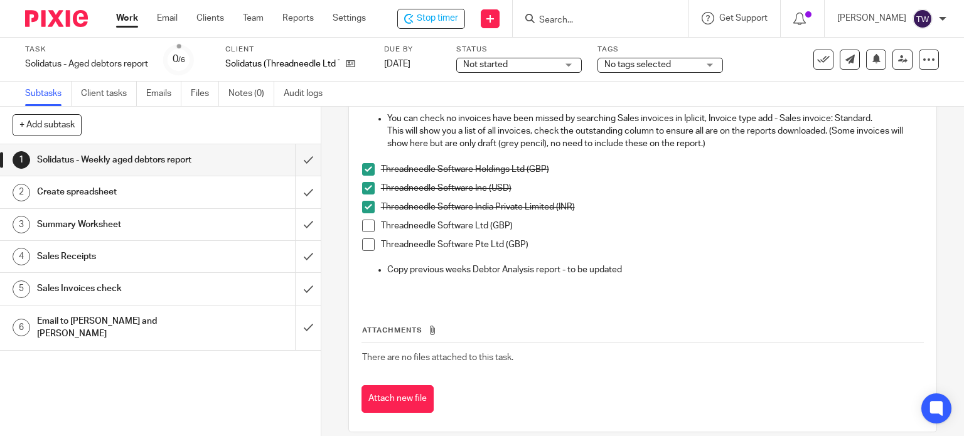
click at [364, 228] on span at bounding box center [368, 226] width 13 height 13
click at [369, 243] on span at bounding box center [368, 244] width 13 height 13
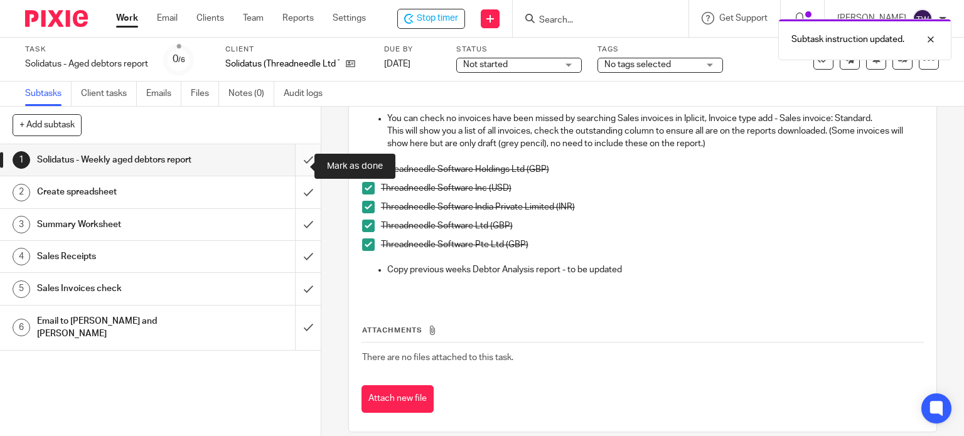
click at [292, 169] on input "submit" at bounding box center [160, 159] width 321 height 31
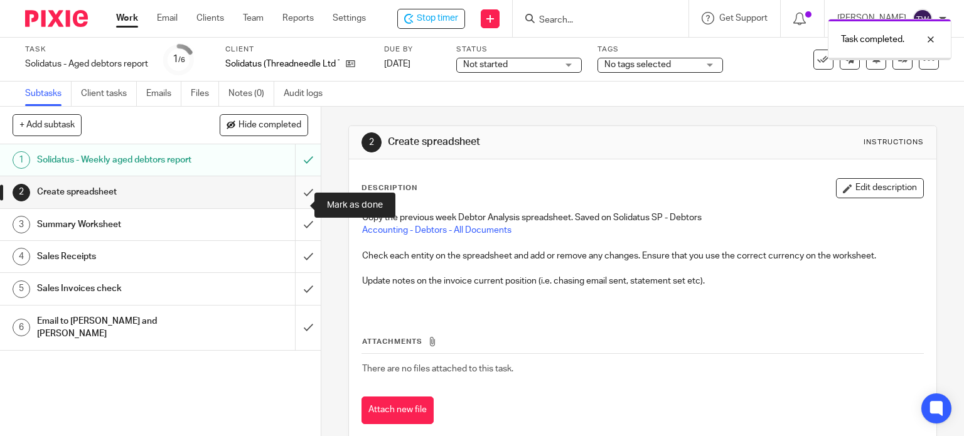
click at [294, 208] on input "submit" at bounding box center [160, 191] width 321 height 31
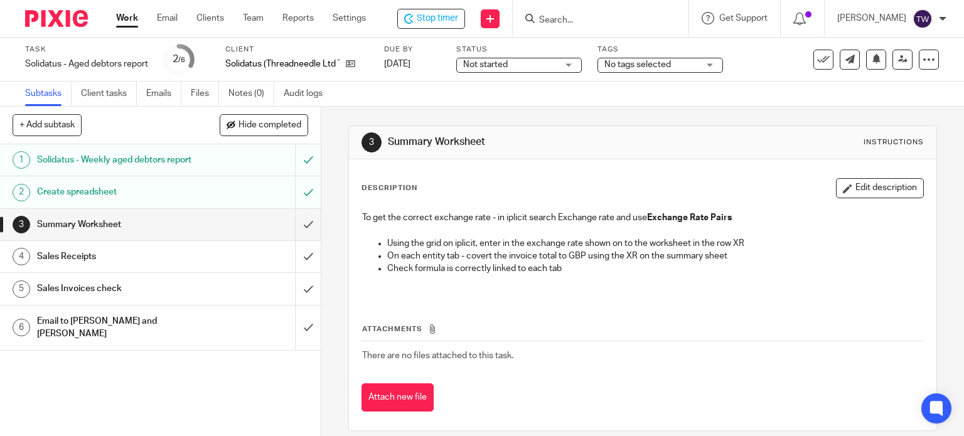
click at [120, 20] on link "Work" at bounding box center [127, 18] width 22 height 13
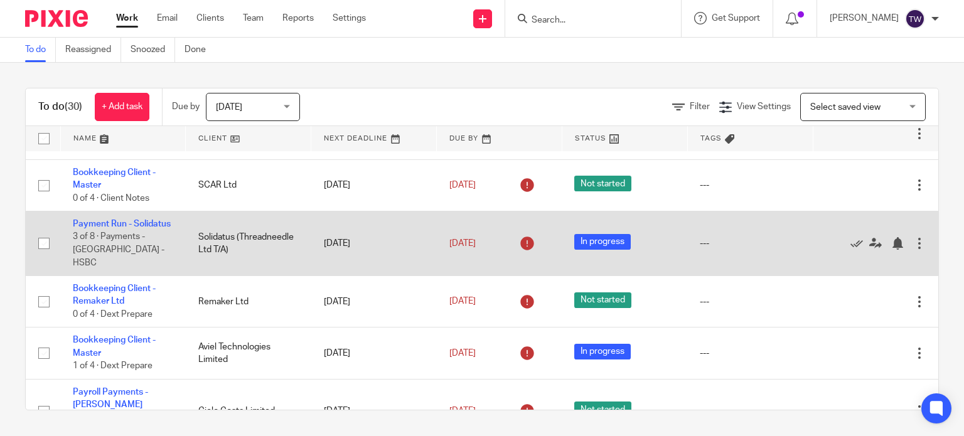
scroll to position [1119, 0]
click at [123, 229] on link "Payment Run - Solidatus" at bounding box center [122, 224] width 98 height 9
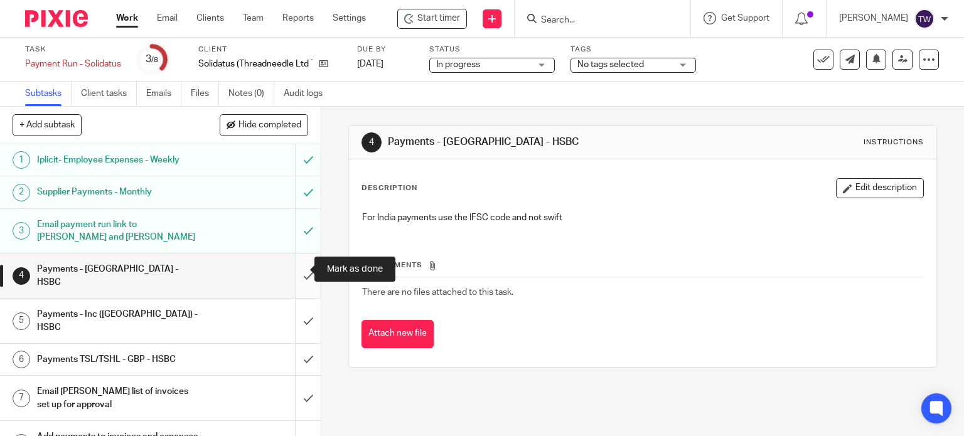
click at [291, 272] on input "submit" at bounding box center [160, 275] width 321 height 45
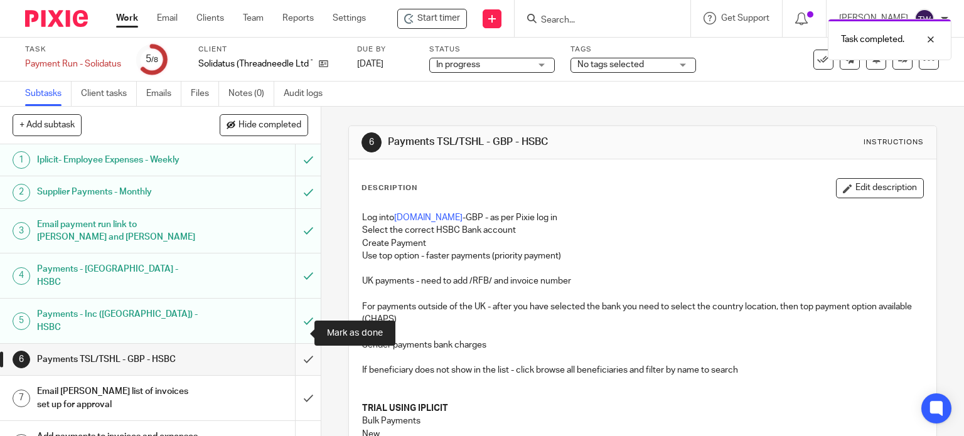
click at [299, 344] on input "submit" at bounding box center [160, 359] width 321 height 31
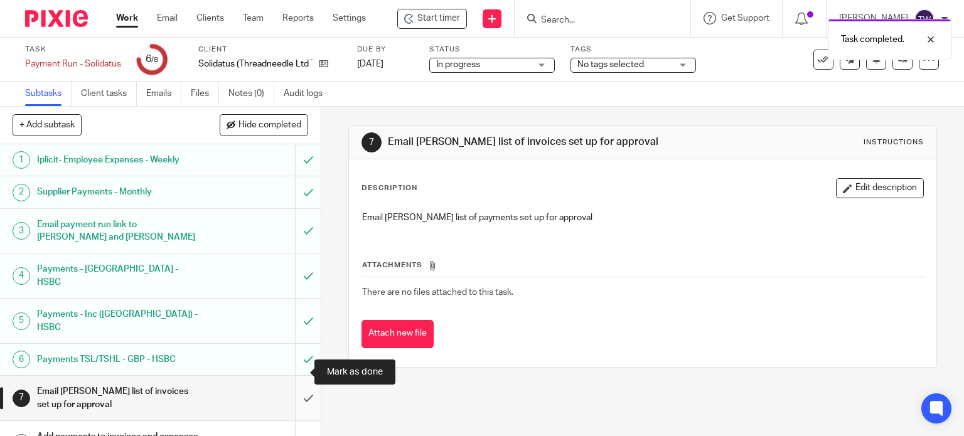
click at [299, 376] on input "submit" at bounding box center [160, 398] width 321 height 45
